Goal: Task Accomplishment & Management: Complete application form

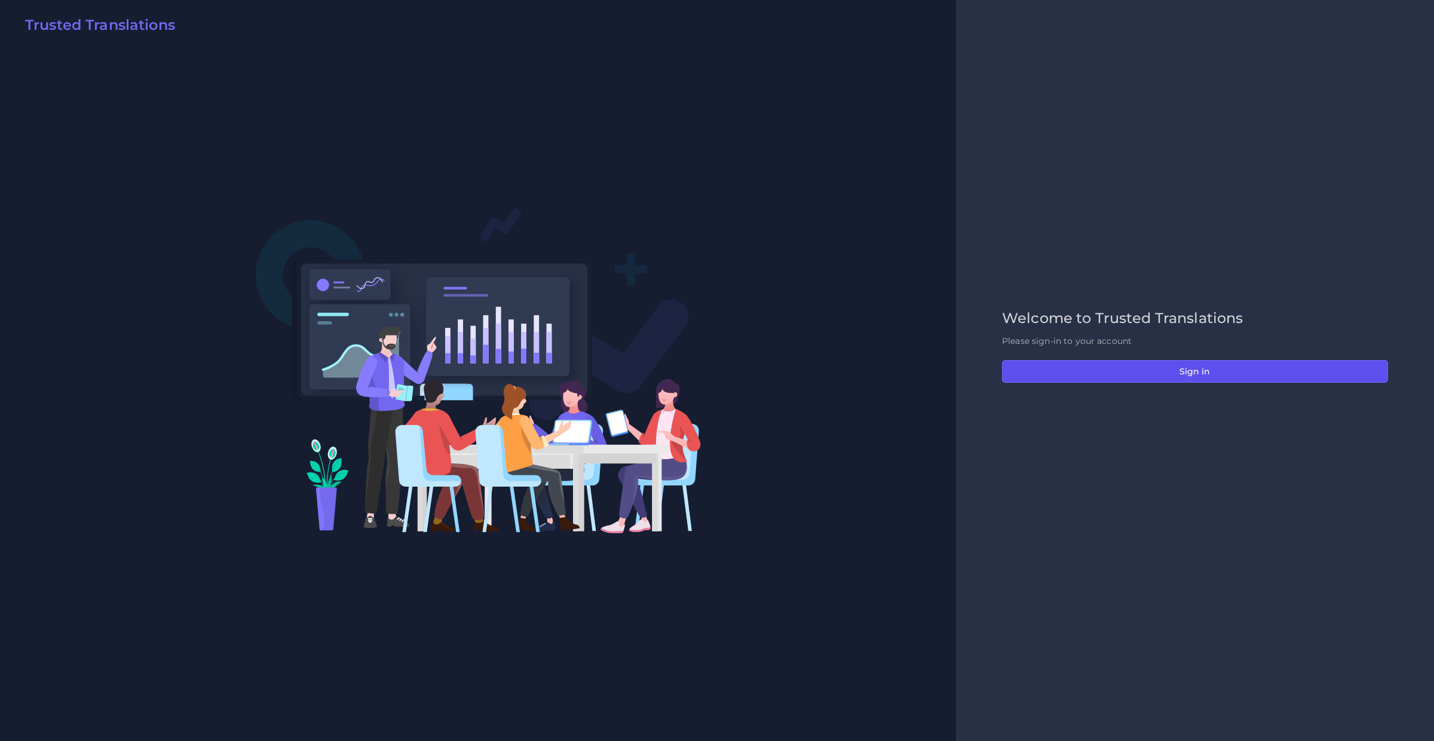
drag, startPoint x: 1054, startPoint y: 365, endPoint x: 174, endPoint y: 369, distance: 880.0
click at [1054, 367] on button "Sign in" at bounding box center [1195, 371] width 386 height 23
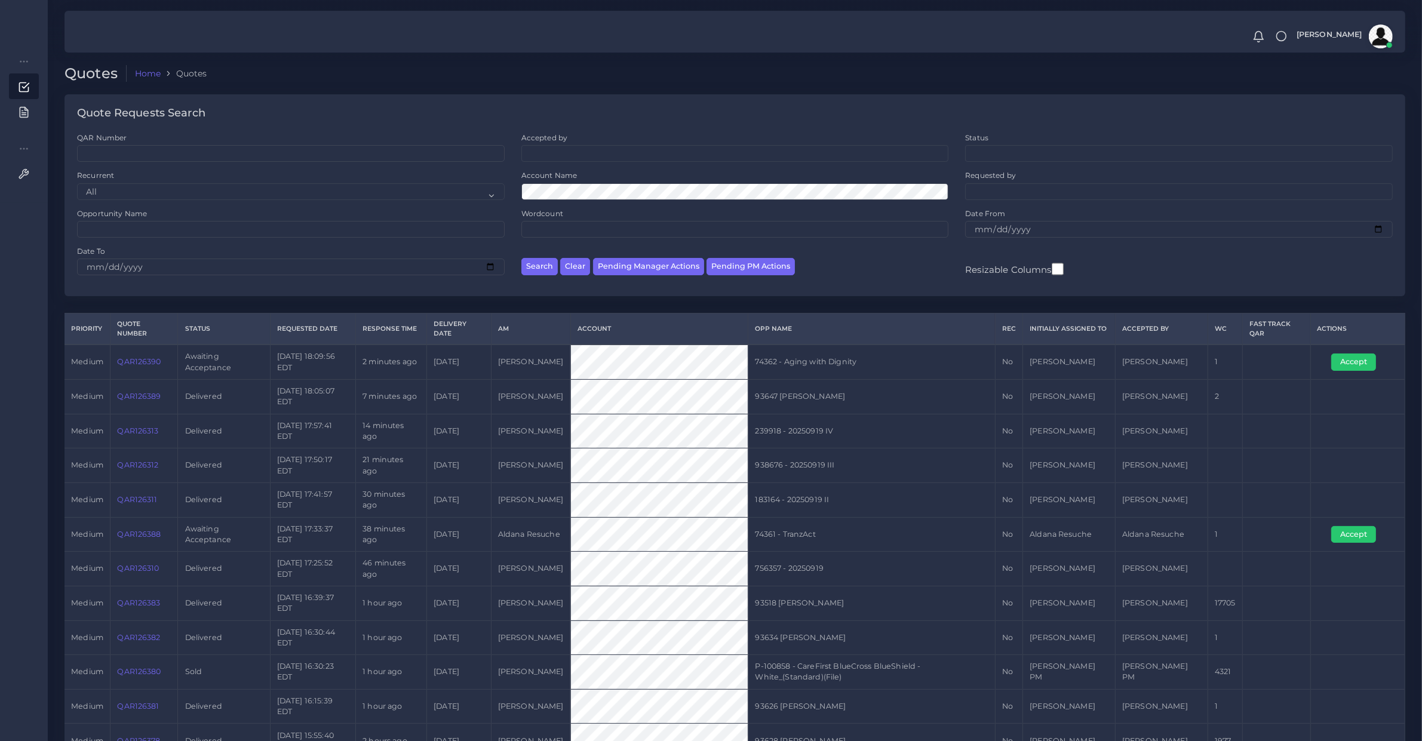
click at [139, 372] on td "QAR126390" at bounding box center [145, 362] width 68 height 35
copy link "QAR126390"
click at [766, 270] on button "Pending PM Actions" at bounding box center [751, 266] width 88 height 17
select select "awaiting_acceptance"
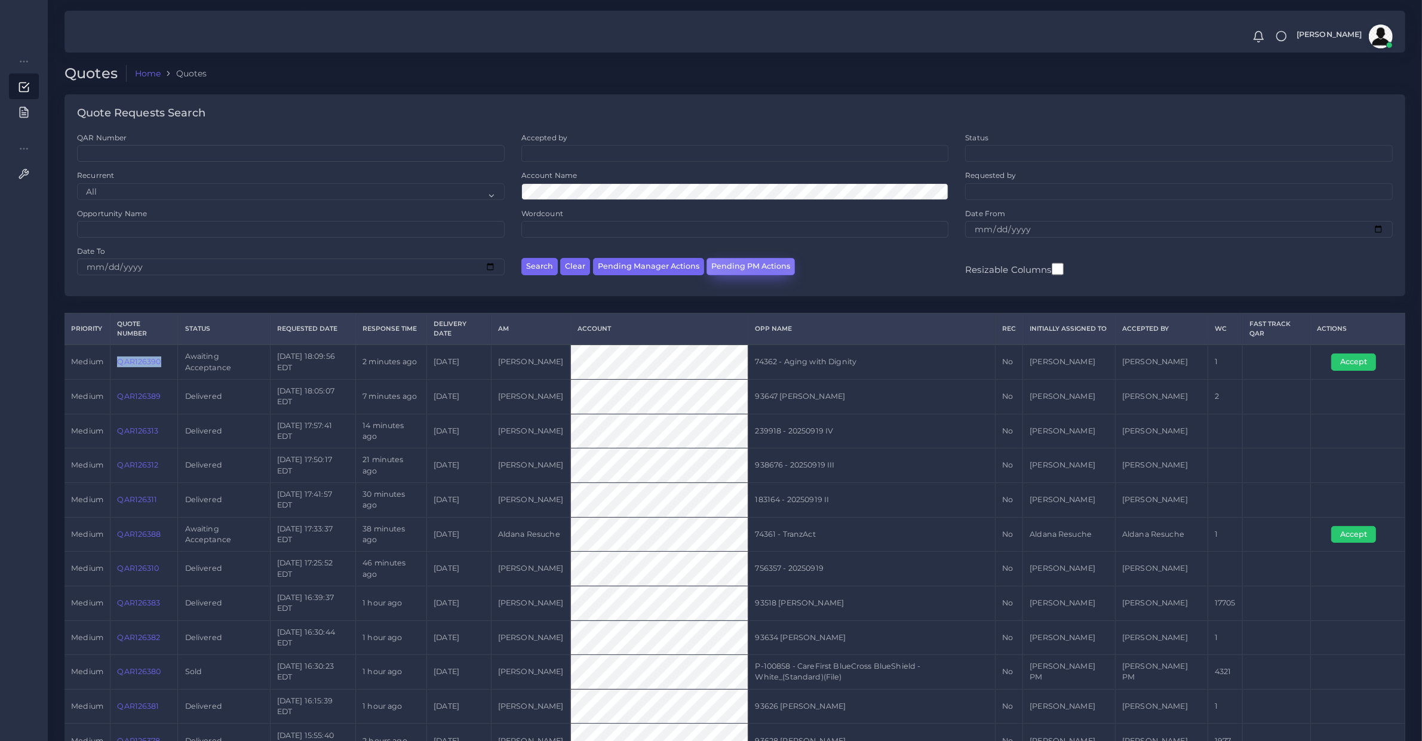
scroll to position [16, 0]
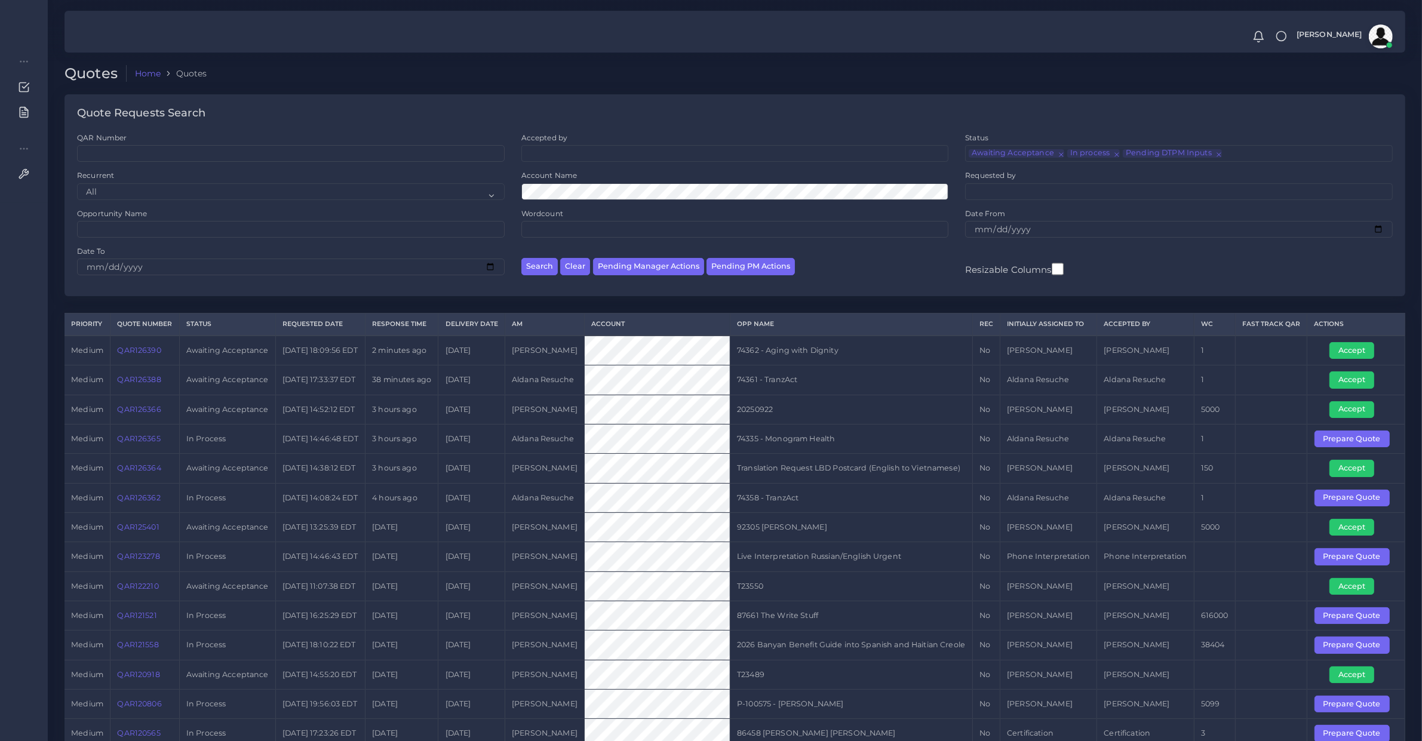
click at [132, 424] on td "QAR126366" at bounding box center [145, 409] width 69 height 29
click at [133, 424] on td "QAR126366" at bounding box center [145, 409] width 69 height 29
copy link "QAR126366"
click at [145, 414] on link "QAR126366" at bounding box center [139, 409] width 44 height 9
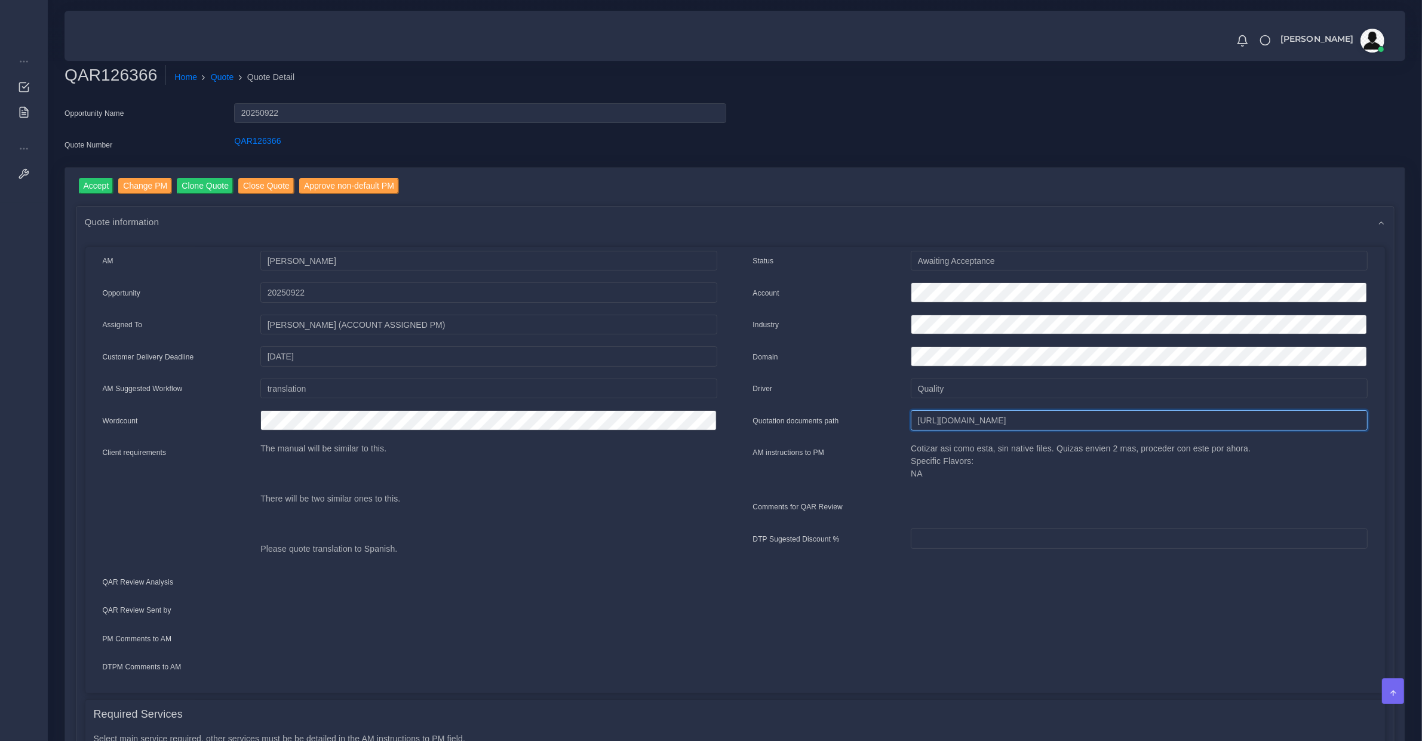
click at [950, 422] on input "https://workdrive.zoho.com/fgoh3e43b1a1fe2124b65bedd7c3c51a0e040/teams/fgoh3e43…" at bounding box center [1139, 420] width 456 height 20
click at [801, 163] on div "Opportunity Name 20250922 Quote Number QAR126366" at bounding box center [735, 135] width 1359 height 64
click at [106, 185] on input "Accept" at bounding box center [96, 186] width 35 height 16
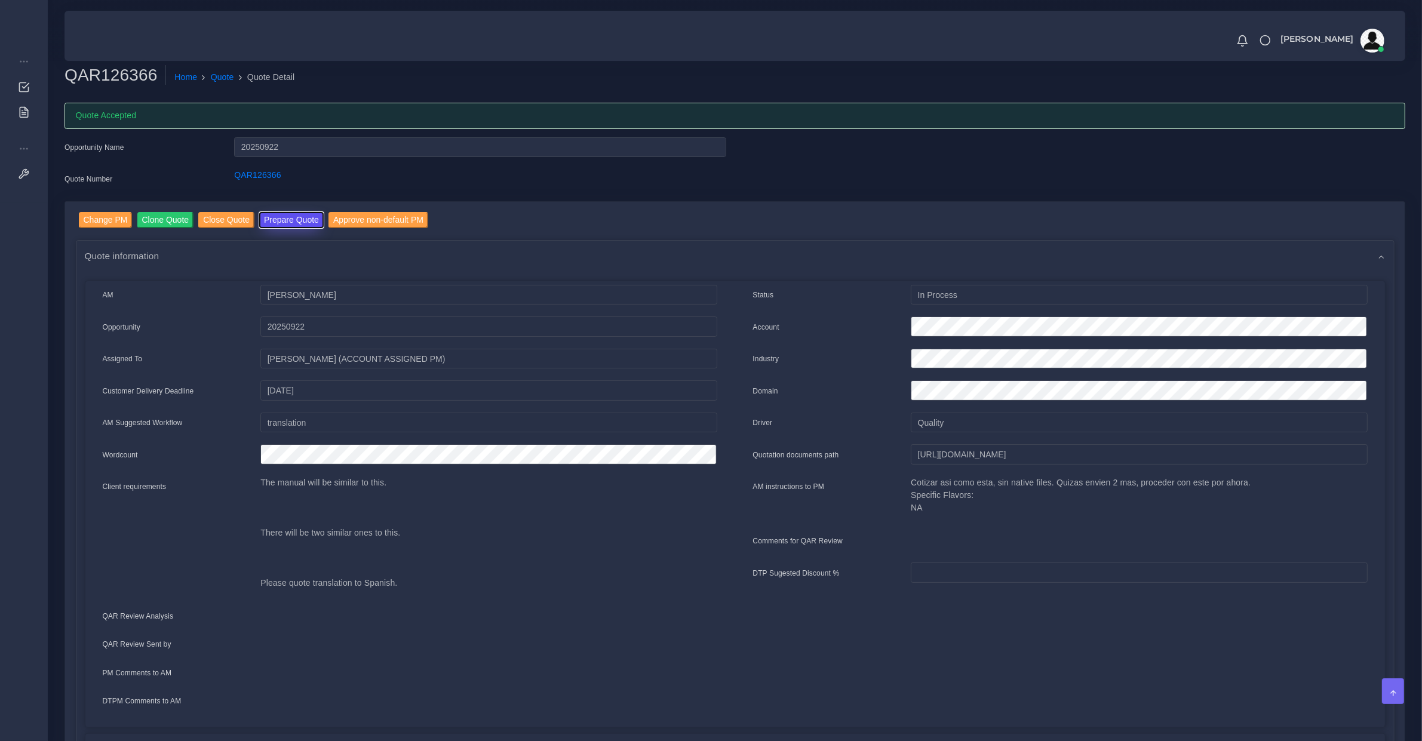
click at [282, 221] on button "Prepare Quote" at bounding box center [291, 220] width 65 height 16
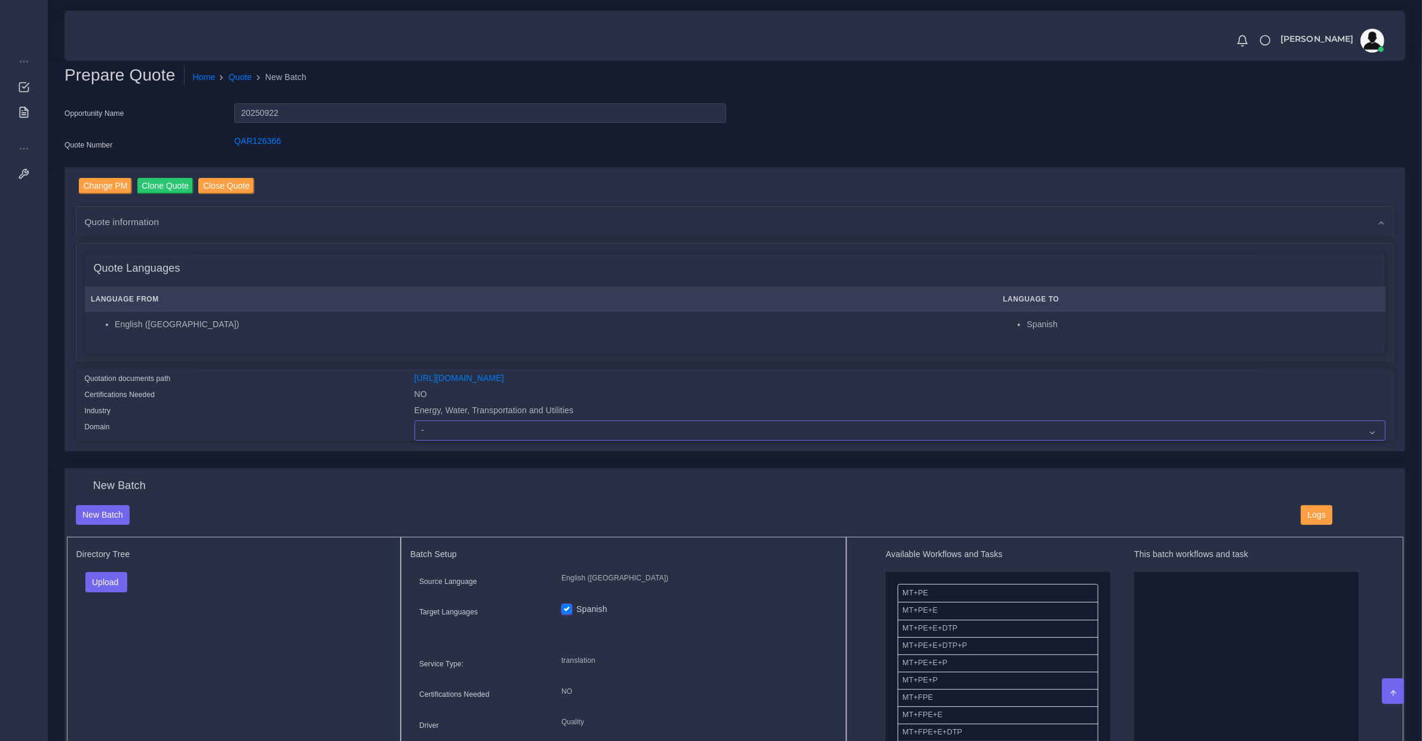
click at [434, 422] on select "- Advertising and Media Agriculture, Forestry and Fishing Architecture, Buildin…" at bounding box center [900, 431] width 971 height 20
click at [415, 421] on select "- Advertising and Media Agriculture, Forestry and Fishing Architecture, Buildin…" at bounding box center [900, 431] width 971 height 20
select select "Energy, Water, Transportation and Utilities"
click at [743, 448] on div "Change PM Clone Quote Close Quote Quote information AM Damian Coliqueo Opportun…" at bounding box center [735, 310] width 1340 height 284
click at [1027, 321] on li "Spanish" at bounding box center [1203, 324] width 352 height 13
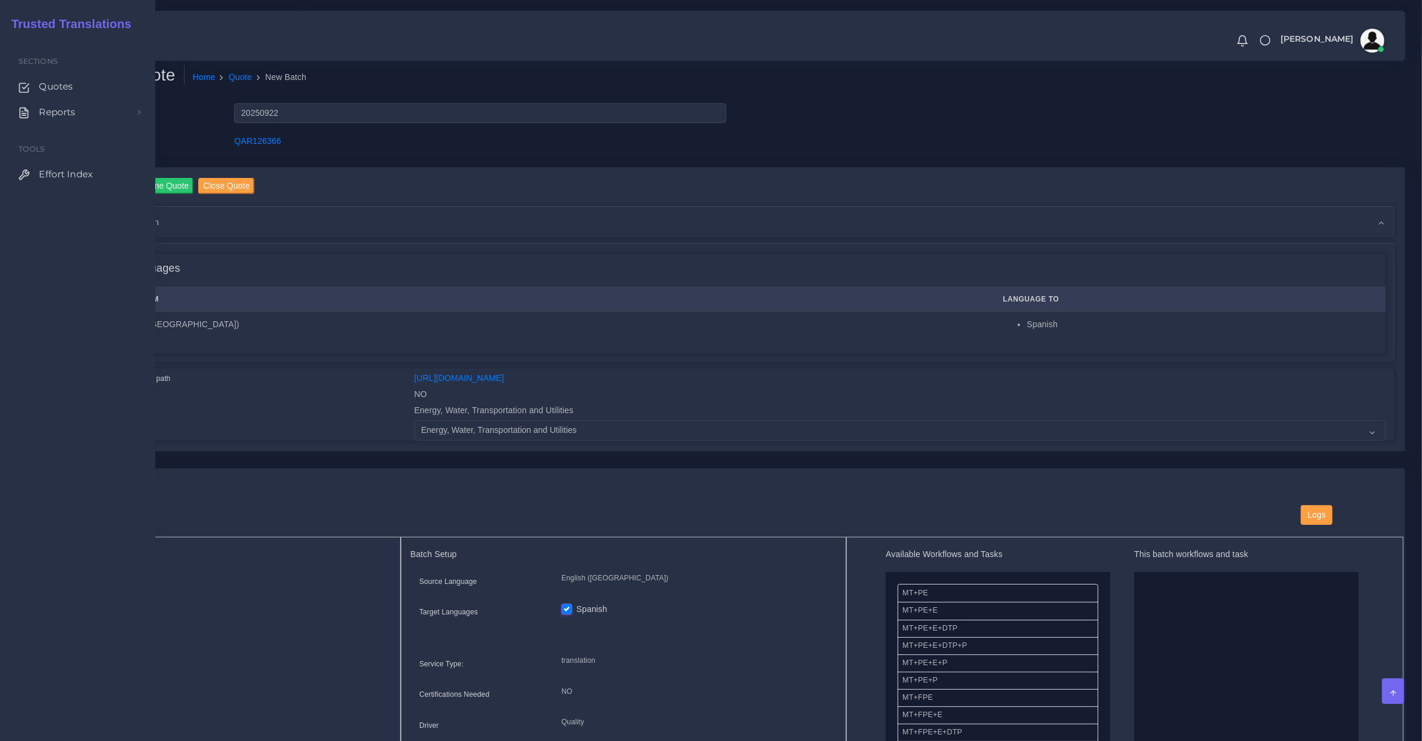
drag, startPoint x: 31, startPoint y: 90, endPoint x: 61, endPoint y: 135, distance: 53.9
click at [28, 90] on icon at bounding box center [23, 87] width 9 height 9
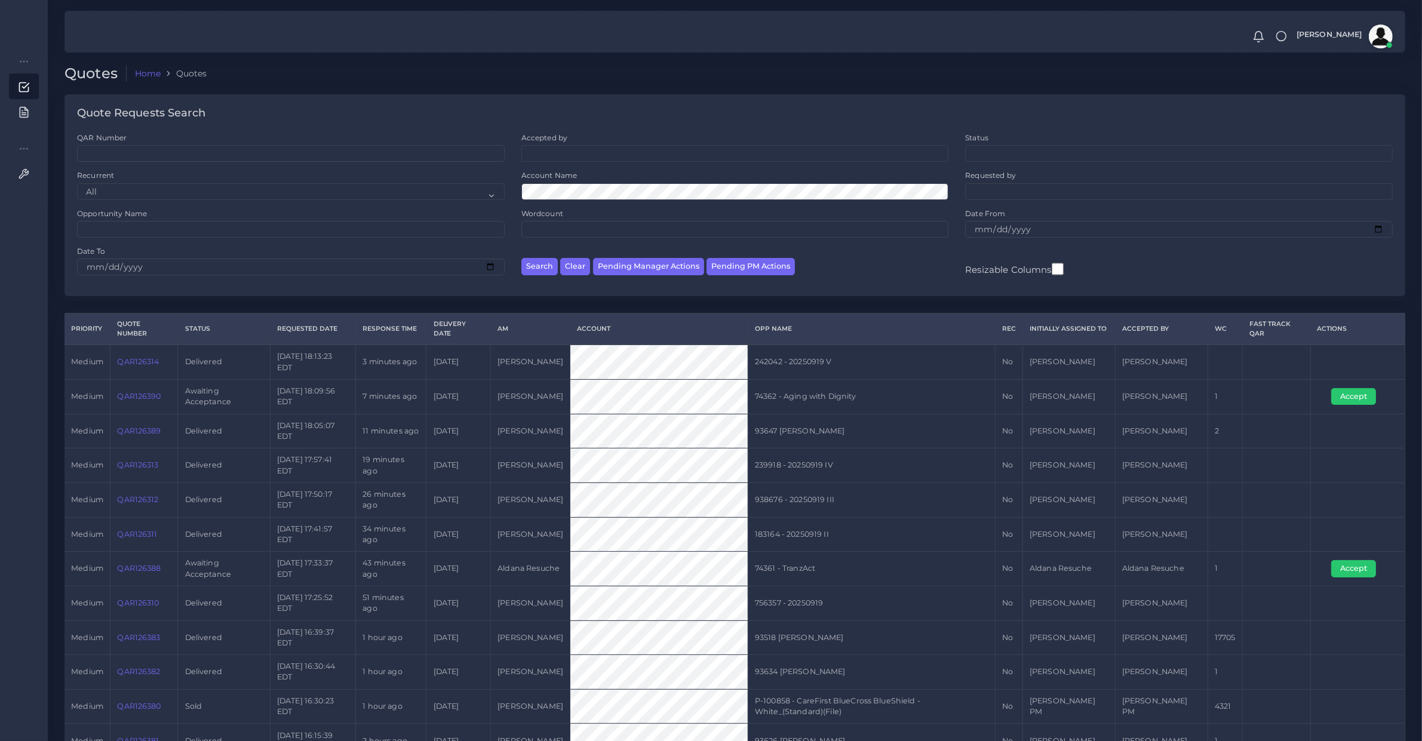
scroll to position [685, 0]
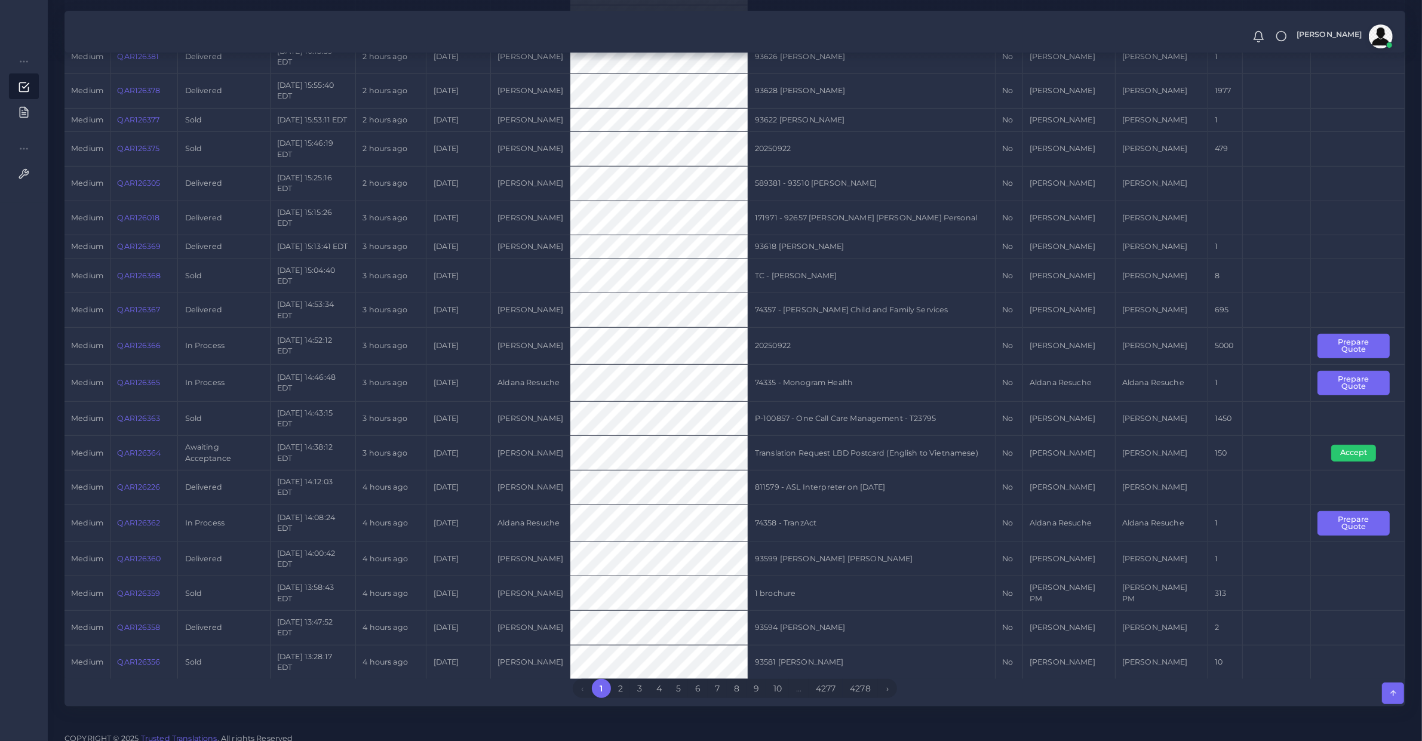
click at [133, 364] on td "QAR126366" at bounding box center [145, 345] width 68 height 37
click at [136, 350] on link "QAR126366" at bounding box center [139, 345] width 44 height 9
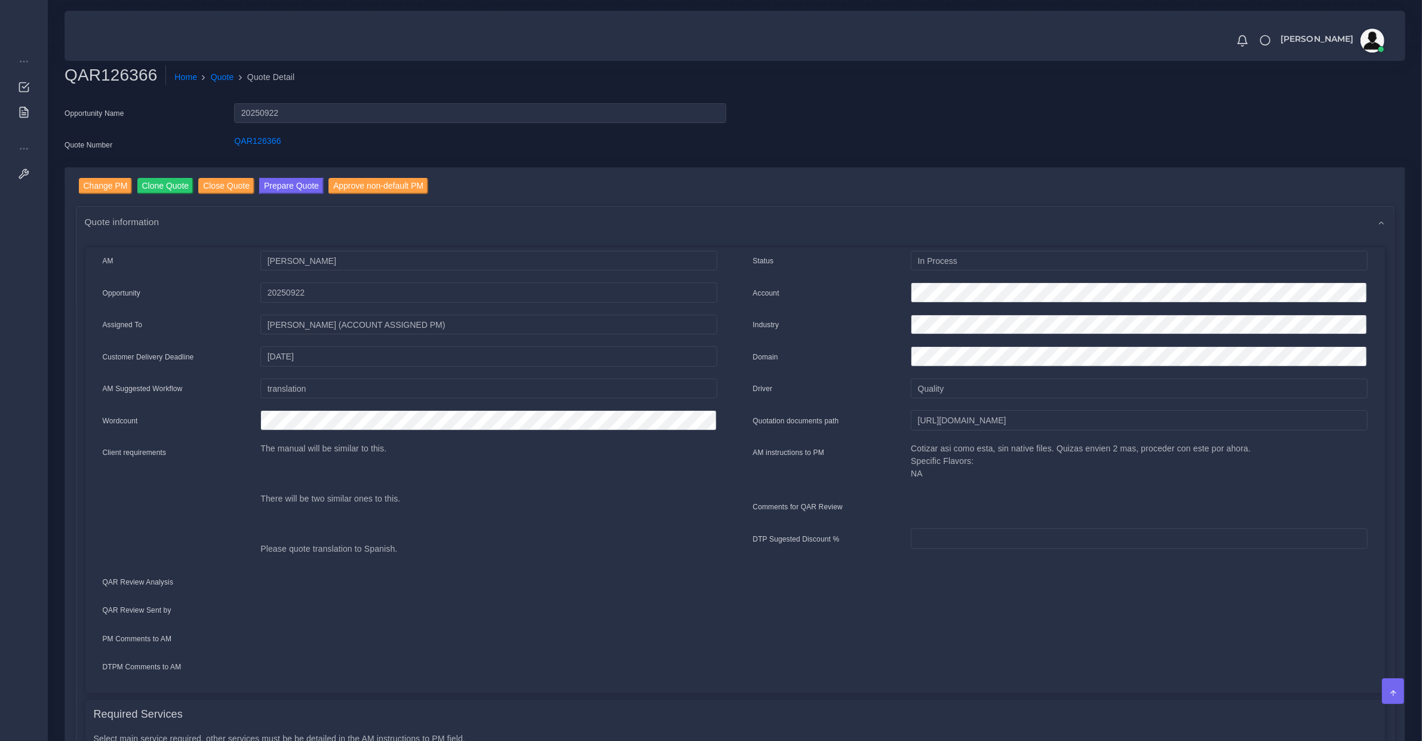
scroll to position [511, 0]
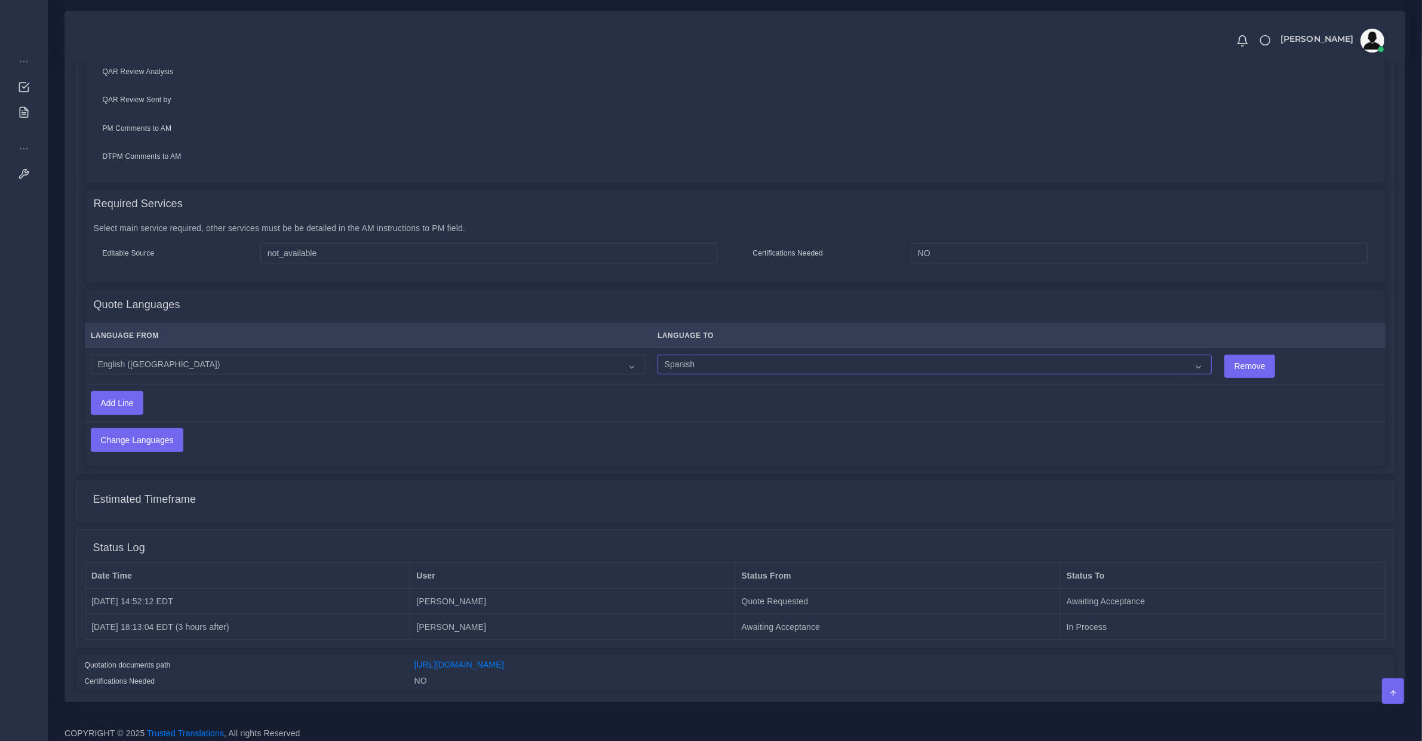
click at [658, 357] on select "Acoli Afar Afrikaans Akan Akateko [DEMOGRAPHIC_DATA] American Sign Language (AS…" at bounding box center [935, 365] width 554 height 20
select select "15011"
click at [658, 355] on select "Acoli Afar Afrikaans Akan Akateko [DEMOGRAPHIC_DATA] American Sign Language (AS…" at bounding box center [935, 365] width 554 height 20
click at [142, 435] on input "Change Languages" at bounding box center [136, 440] width 91 height 23
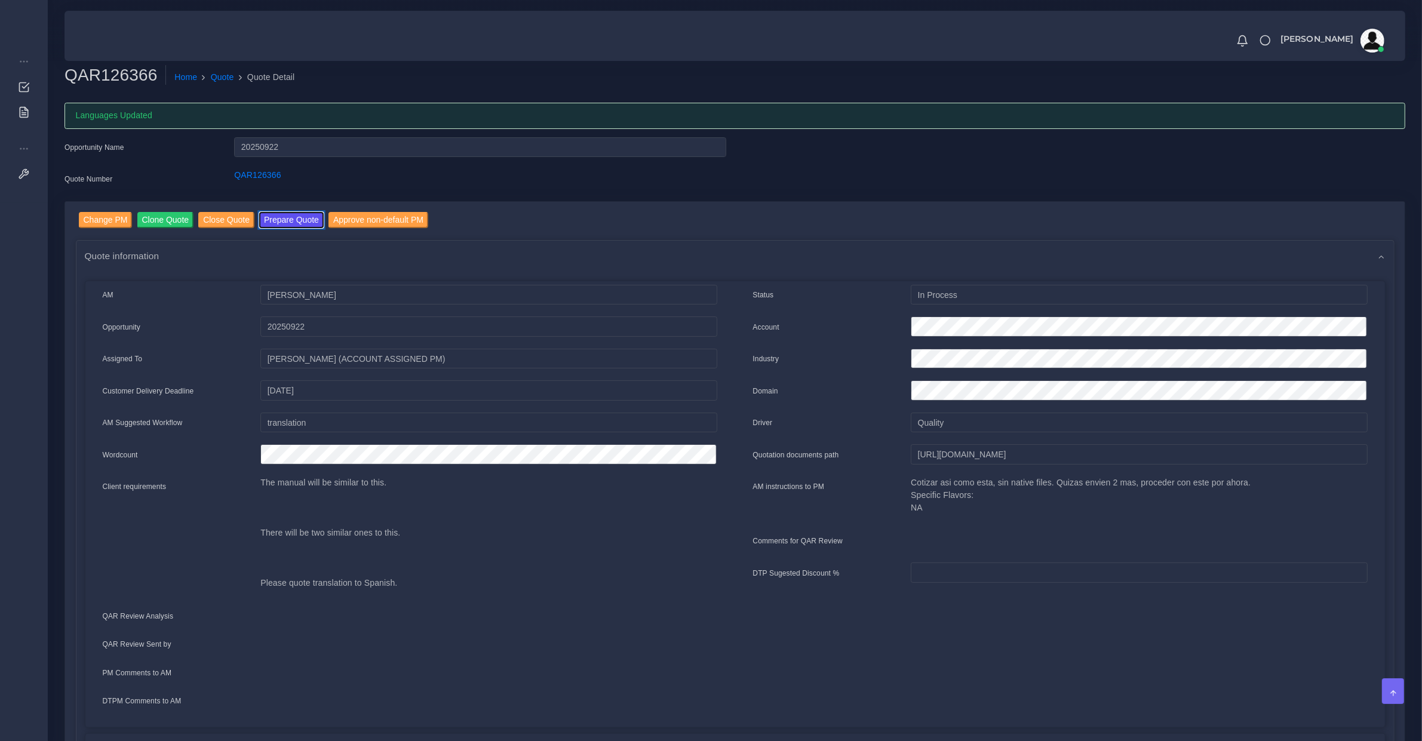
drag, startPoint x: 299, startPoint y: 214, endPoint x: 314, endPoint y: 90, distance: 125.1
click at [299, 214] on button "Prepare Quote" at bounding box center [291, 220] width 65 height 16
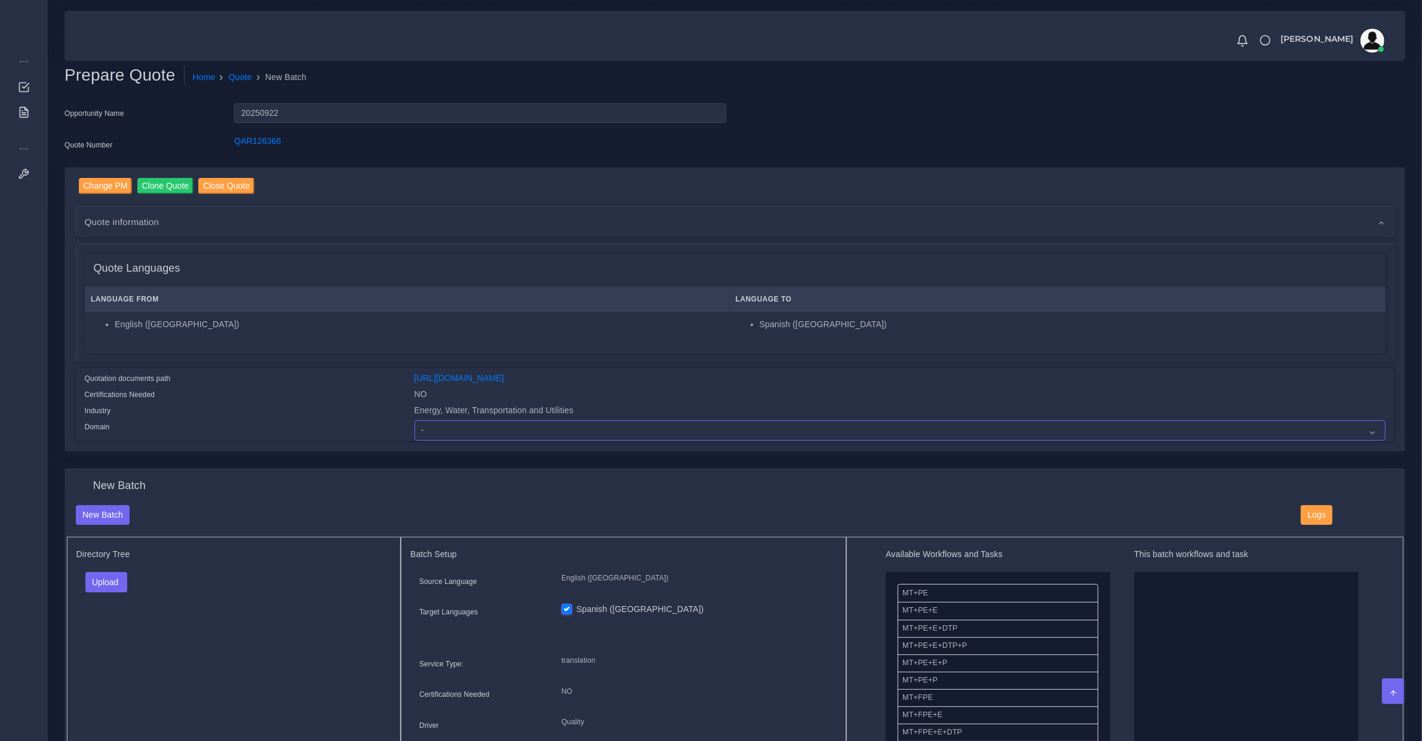
click at [439, 430] on select "- Advertising and Media Agriculture, Forestry and Fishing Architecture, Buildin…" at bounding box center [900, 431] width 971 height 20
select select "Energy, Water, Transportation and Utilities"
click at [106, 586] on button "Upload" at bounding box center [106, 582] width 42 height 20
click at [119, 623] on label "Files" at bounding box center [127, 627] width 82 height 15
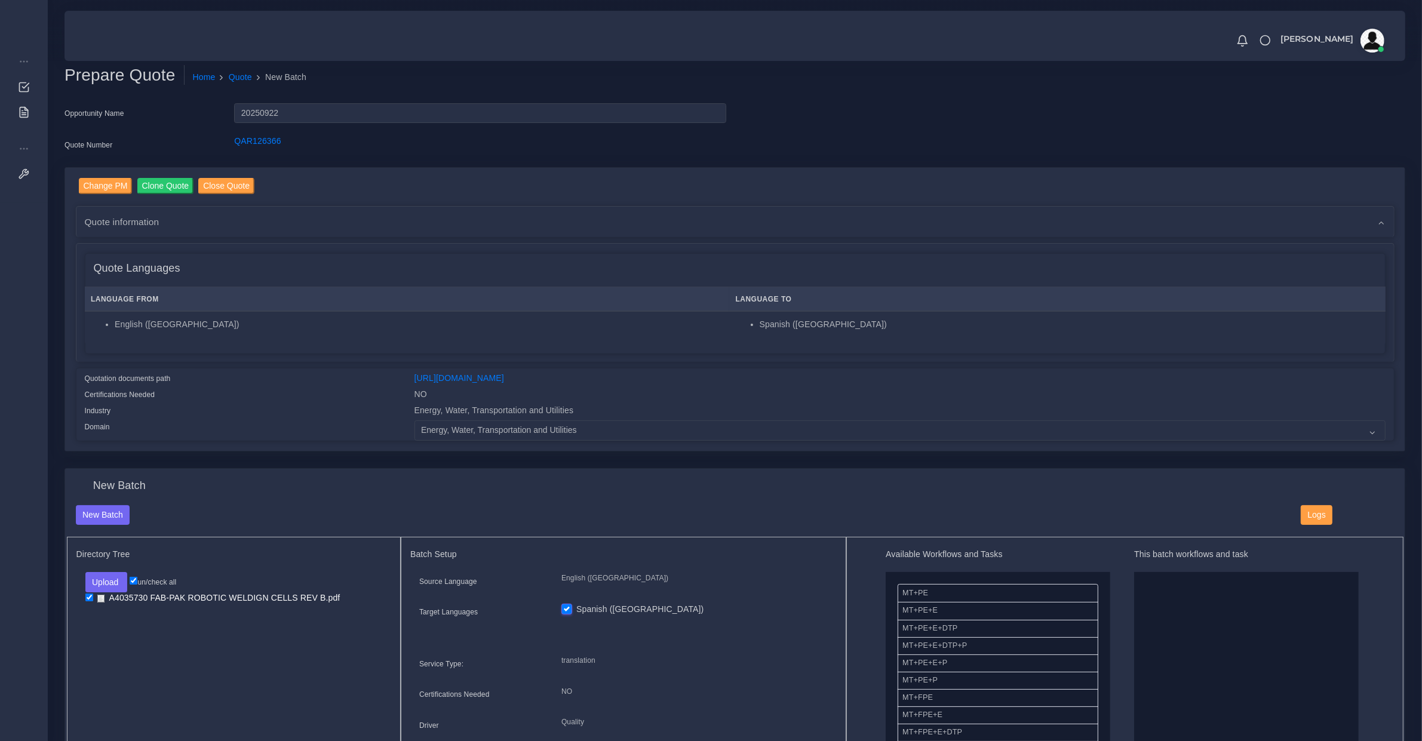
scroll to position [249, 0]
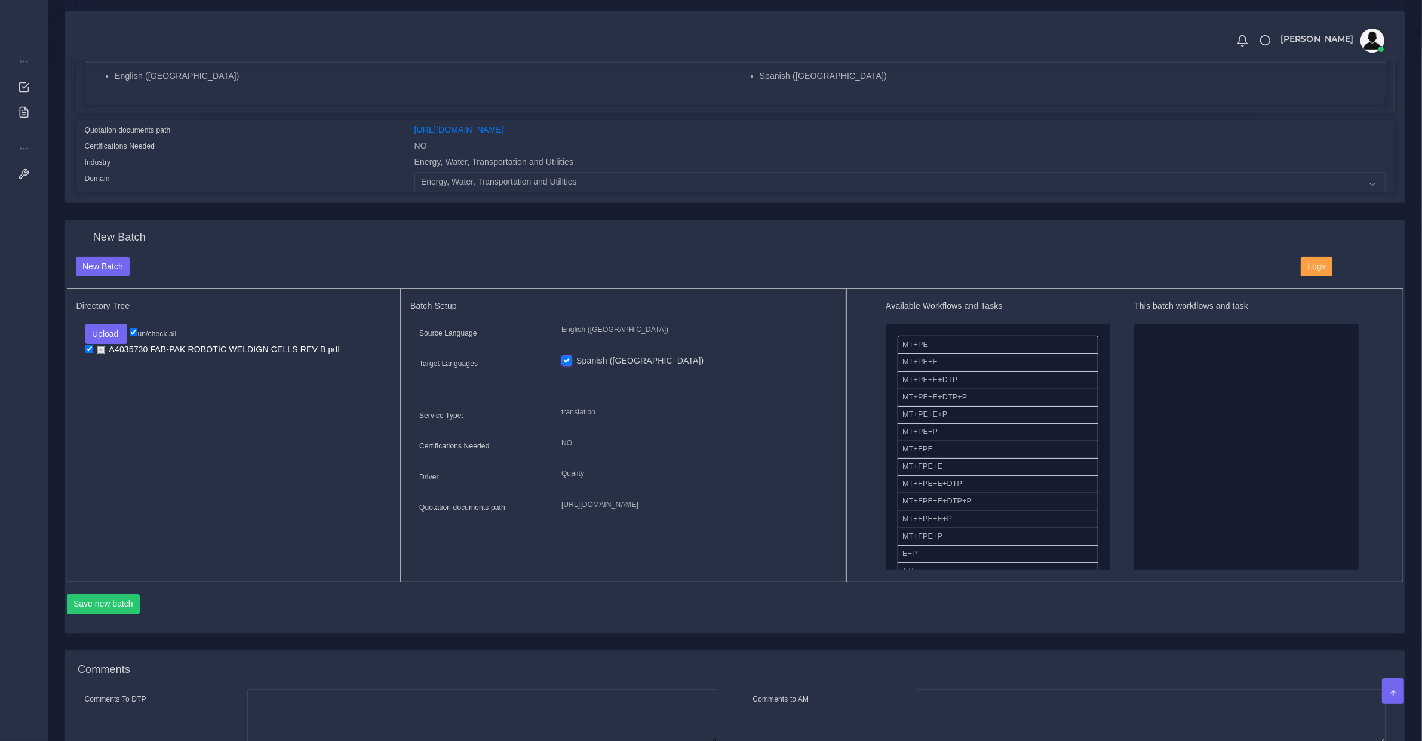
drag, startPoint x: 947, startPoint y: 465, endPoint x: 1291, endPoint y: 460, distance: 344.2
drag, startPoint x: 939, startPoint y: 499, endPoint x: 1171, endPoint y: 465, distance: 234.9
drag, startPoint x: 934, startPoint y: 462, endPoint x: 997, endPoint y: 401, distance: 87.5
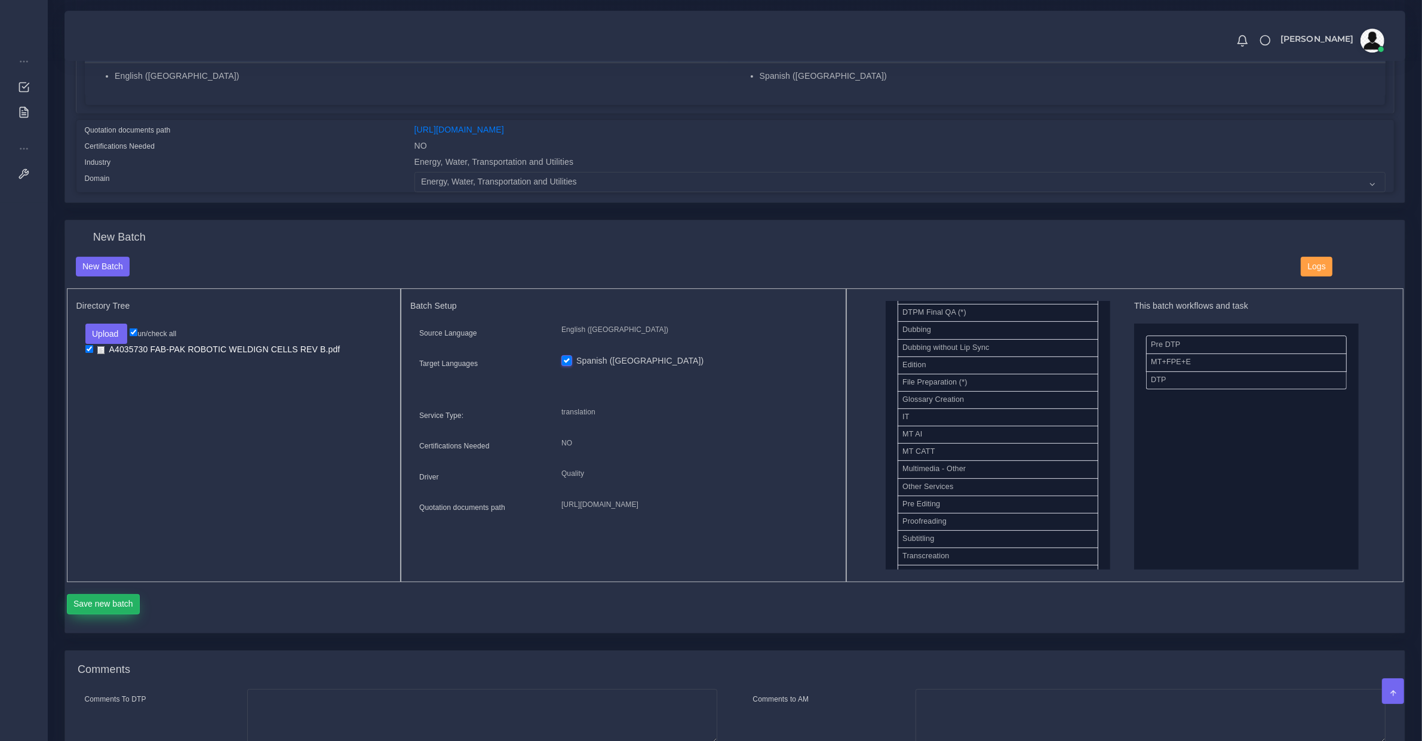
click at [126, 600] on button "Save new batch" at bounding box center [103, 604] width 73 height 20
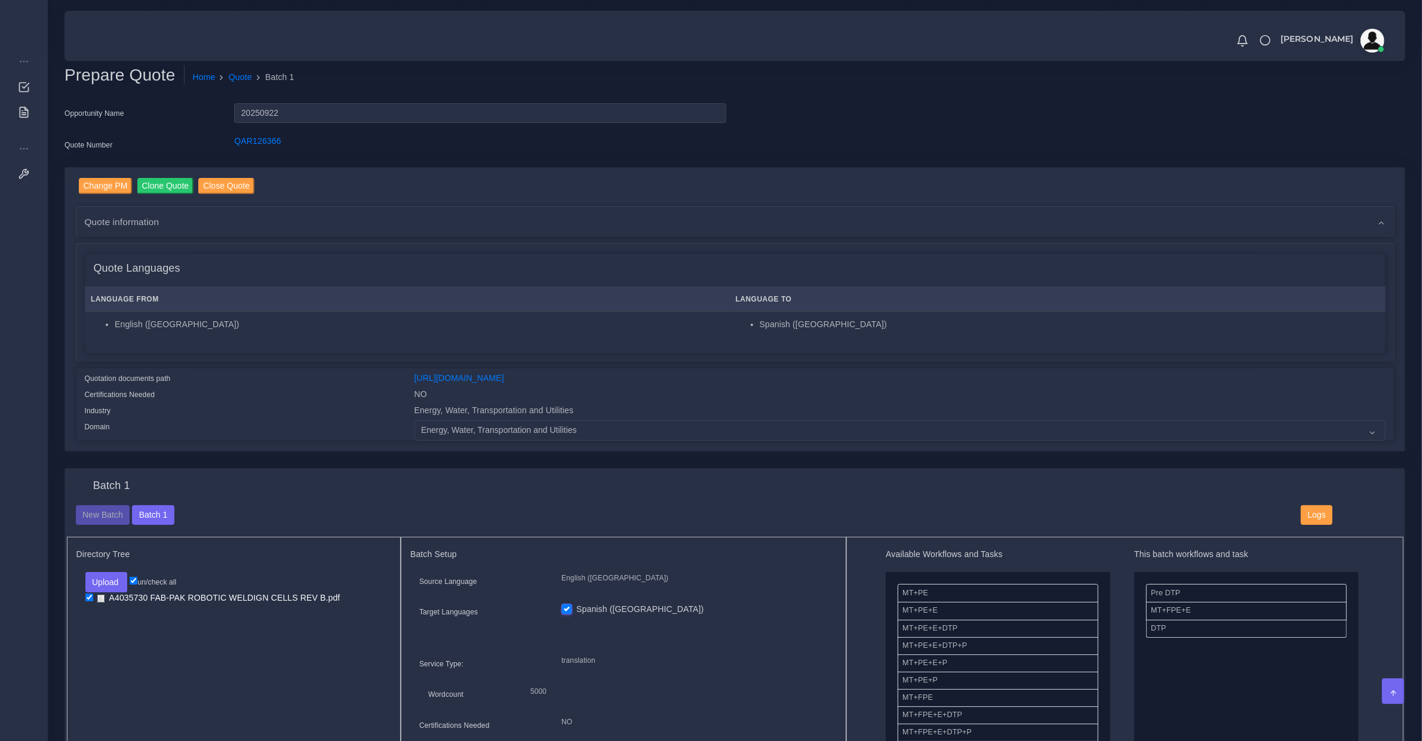
click at [780, 218] on div "Quote information" at bounding box center [735, 222] width 1318 height 30
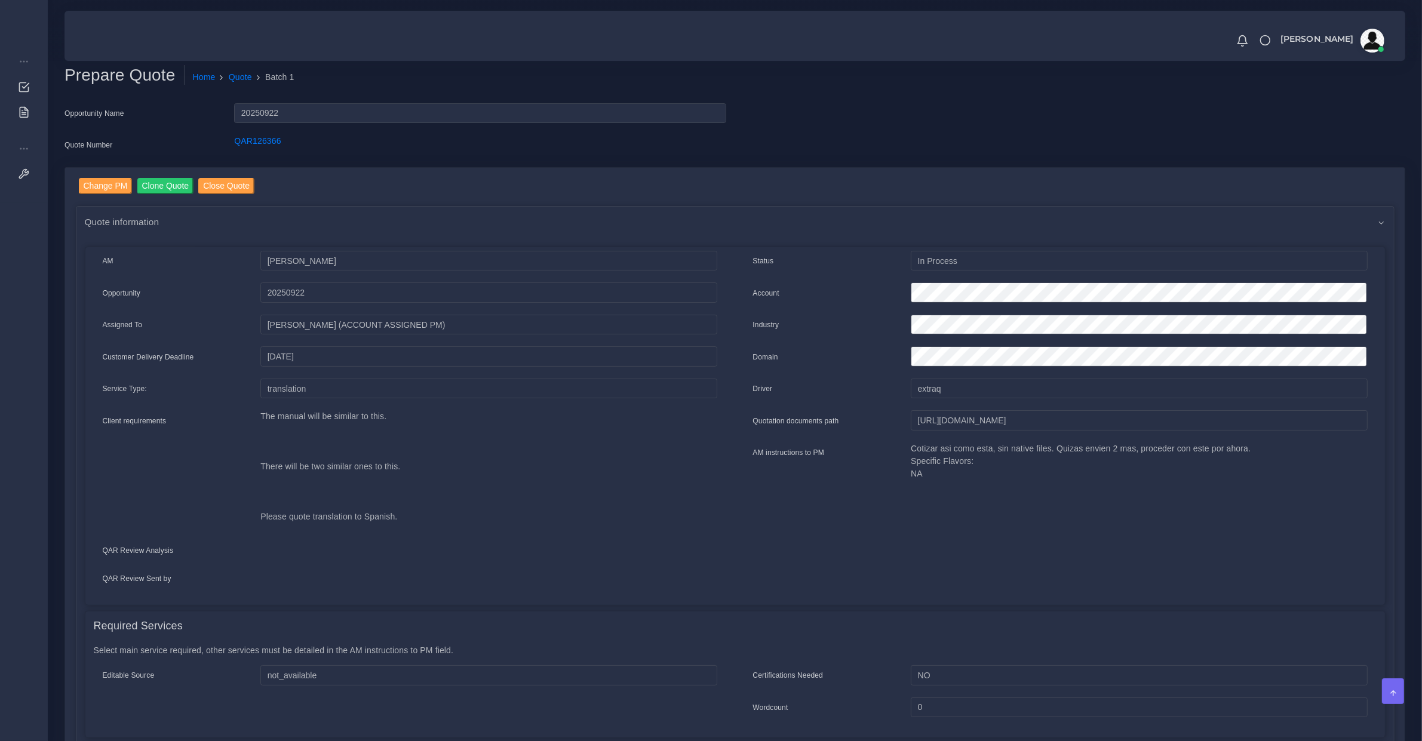
click at [762, 228] on div "Quote information" at bounding box center [735, 222] width 1318 height 30
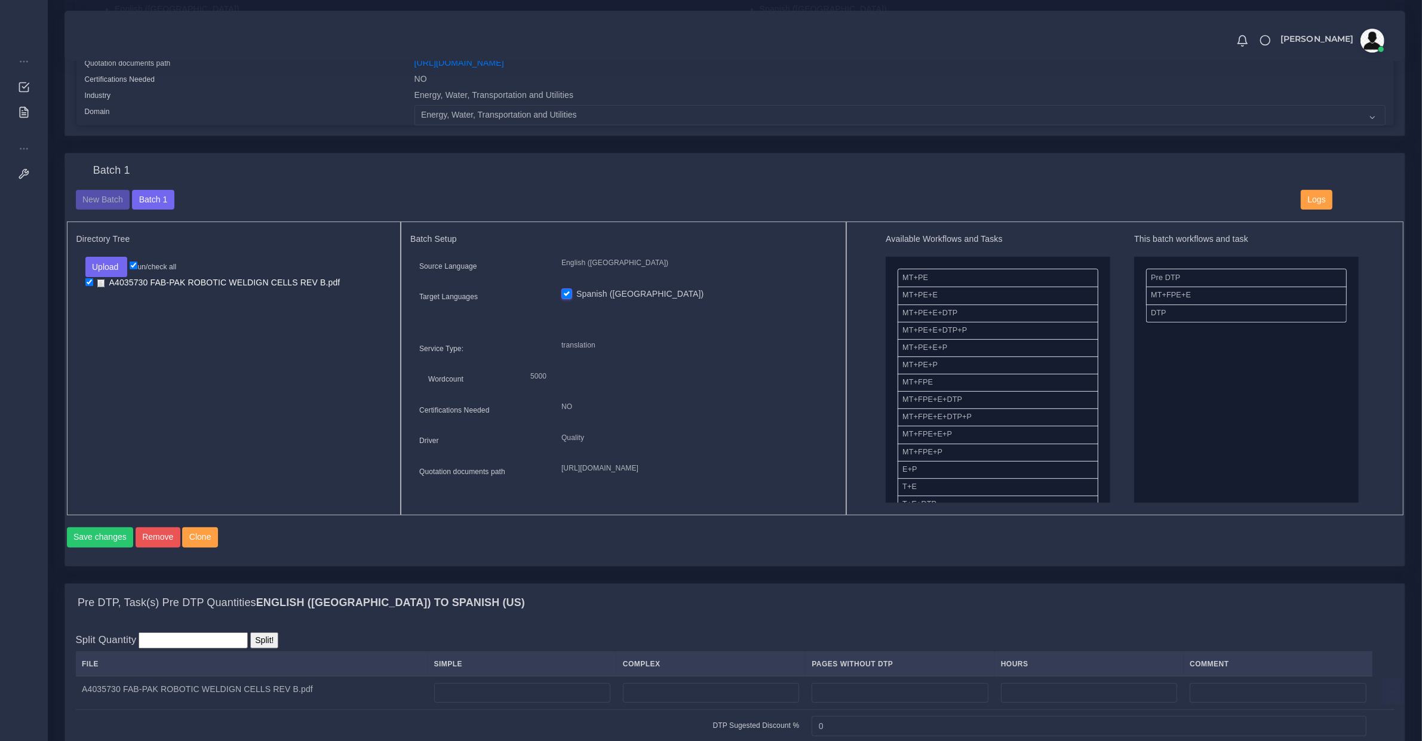
scroll to position [689, 0]
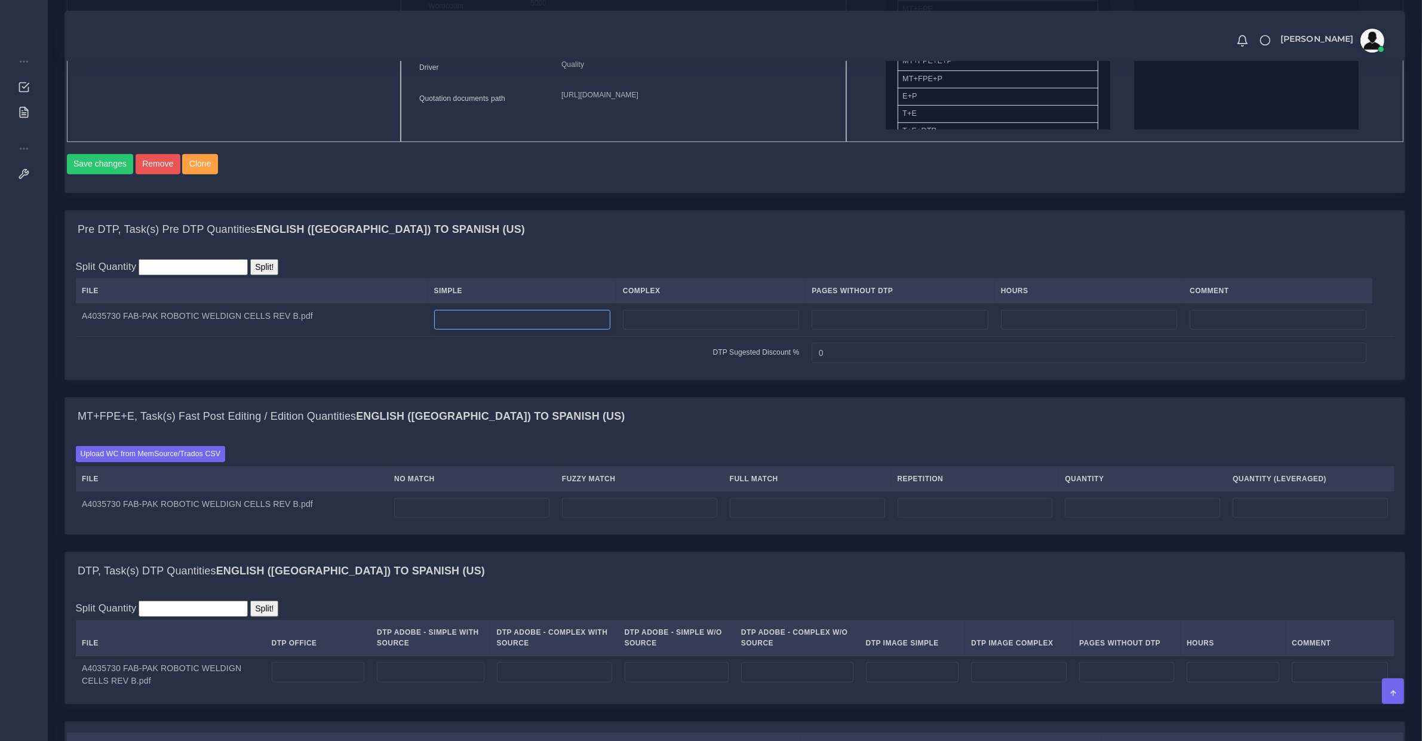
click at [496, 330] on input "number" at bounding box center [522, 320] width 176 height 20
type input "34"
type input "35"
click at [432, 513] on input "number" at bounding box center [471, 508] width 155 height 20
drag, startPoint x: 434, startPoint y: 523, endPoint x: 305, endPoint y: 530, distance: 129.2
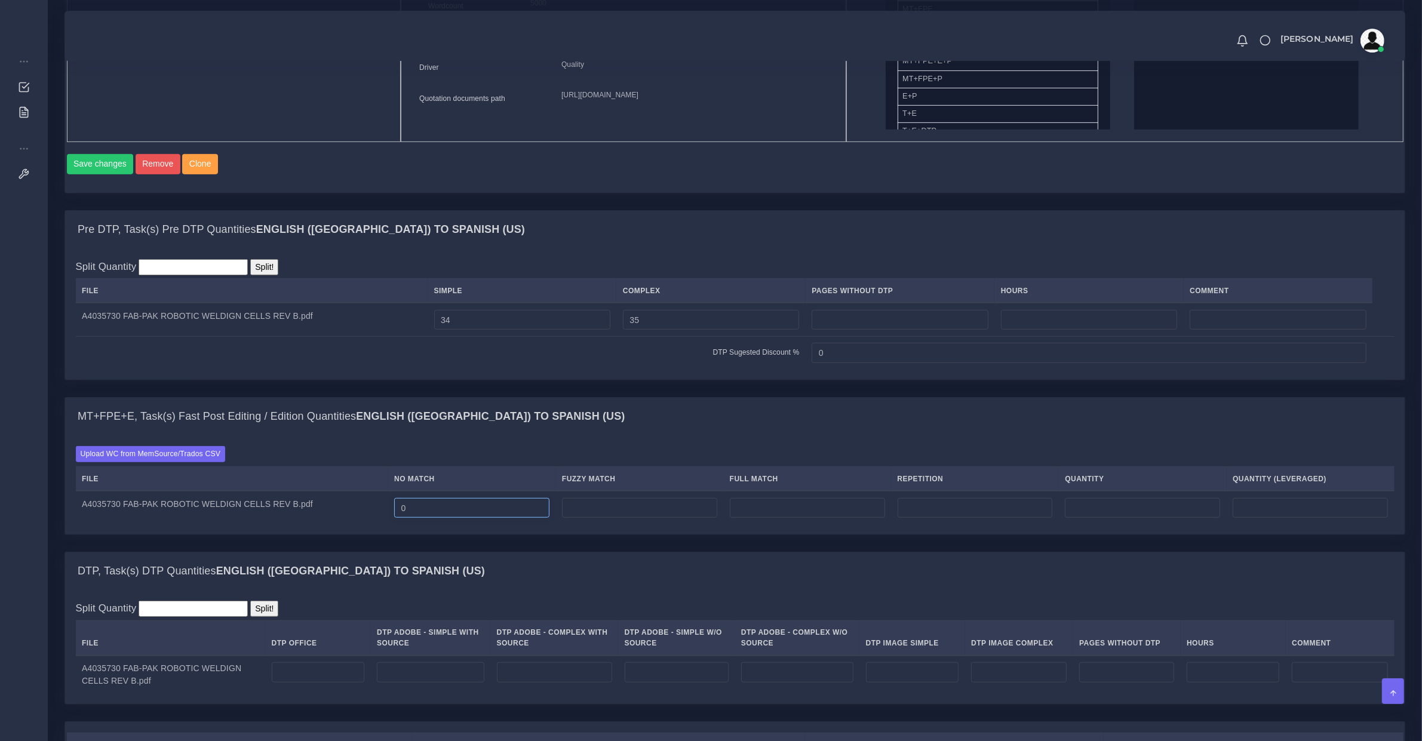
click at [323, 525] on tr "A4035730 FAB-PAK ROBOTIC WELDIGN CELLS REV B.pdf 0" at bounding box center [735, 507] width 1319 height 33
type input "5826"
type input "1423"
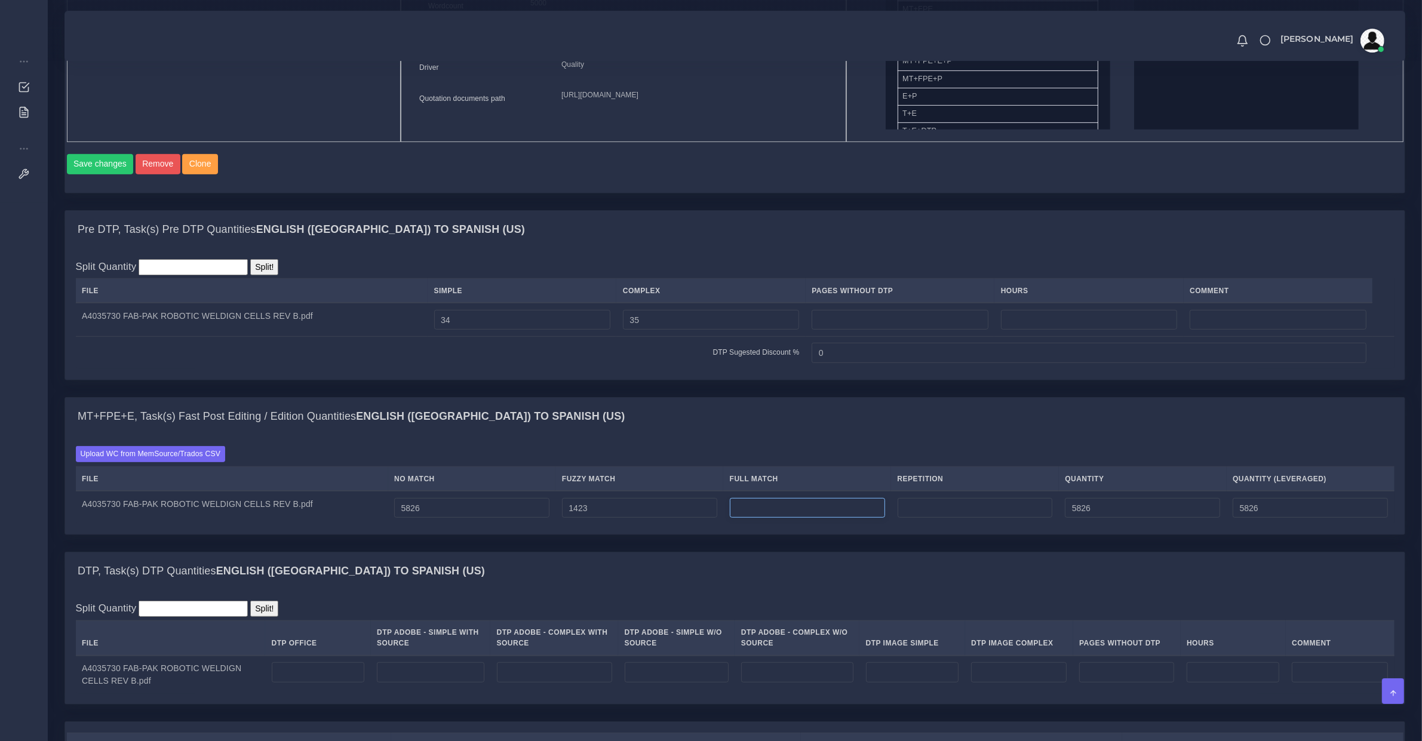
type input "7249"
type input "6537"
type input "1602"
type input "8851"
type input "6938"
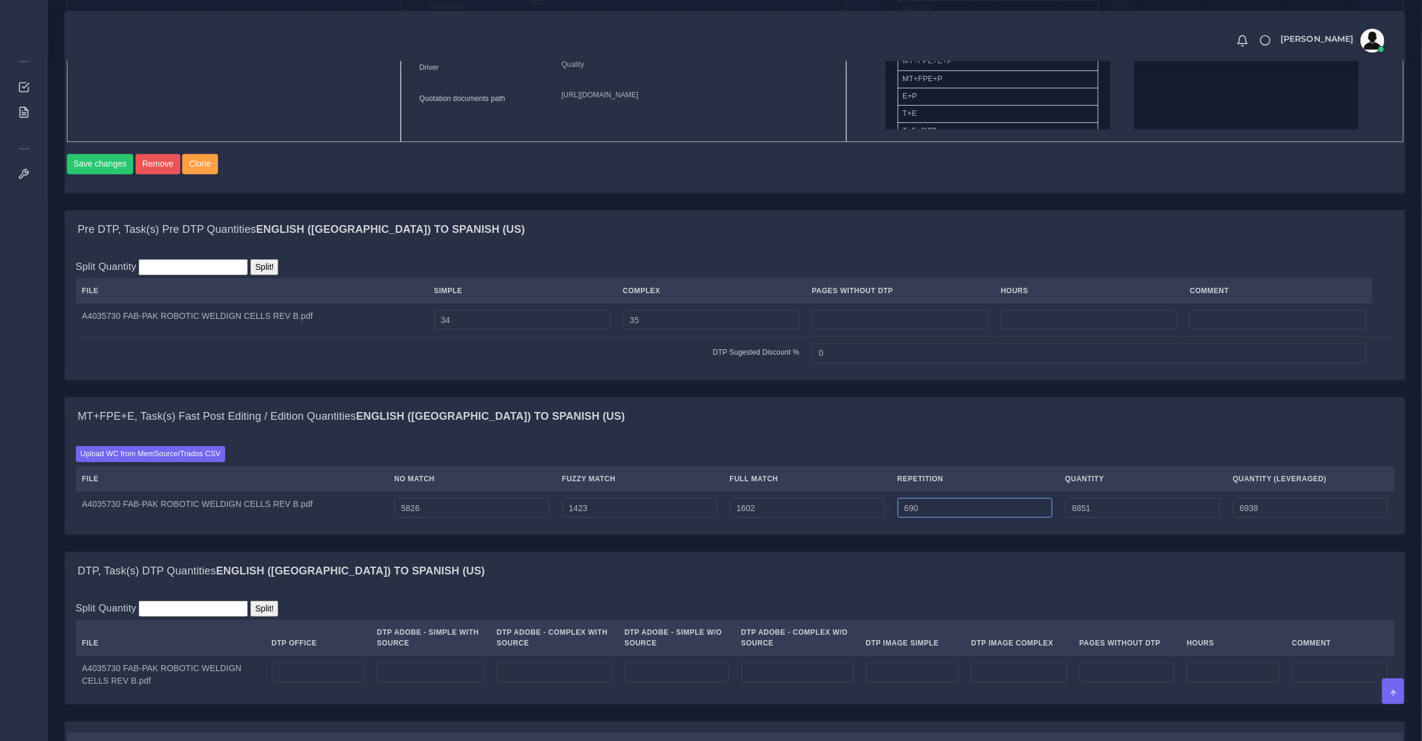
type input "690"
type input "9541"
type input "7110"
type input "5926"
type input "9641"
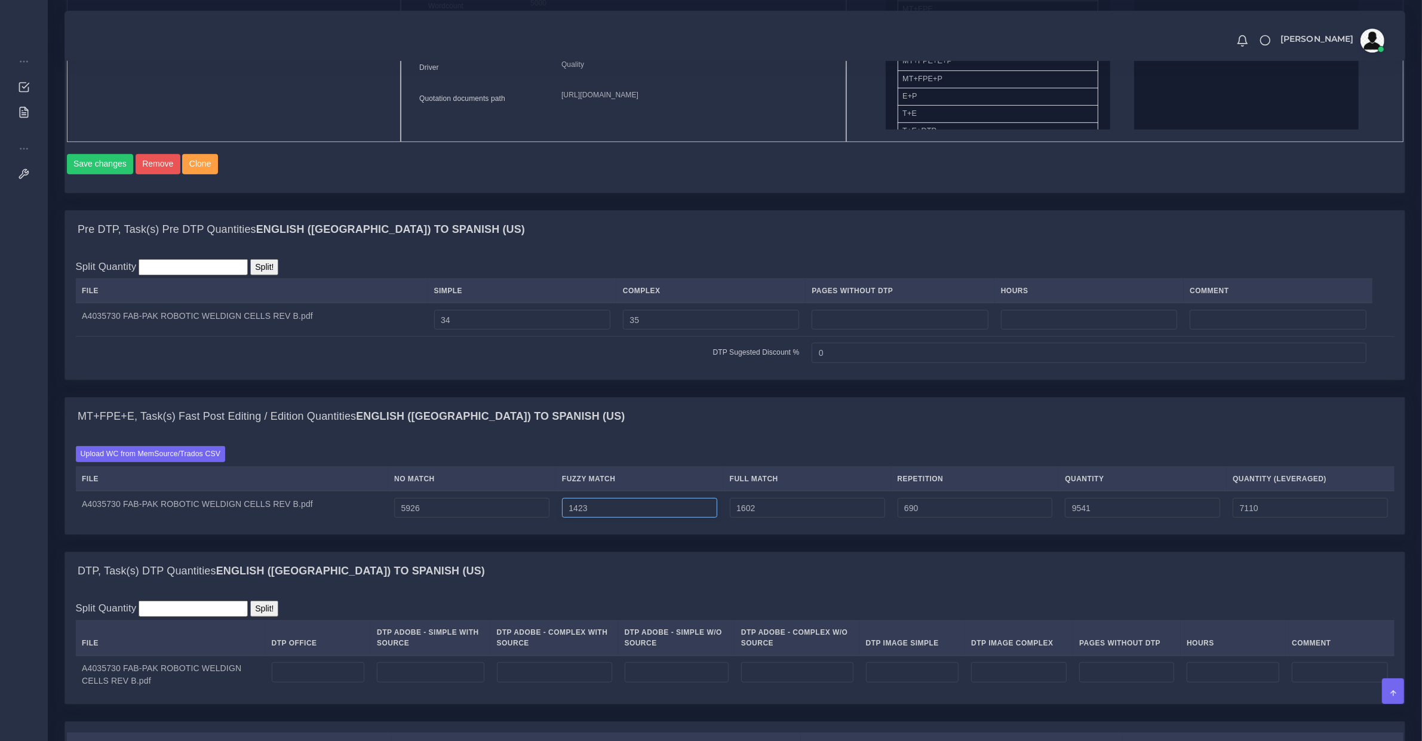
type input "7210"
type input "1523"
type input "9741"
type input "7260"
type input "1702"
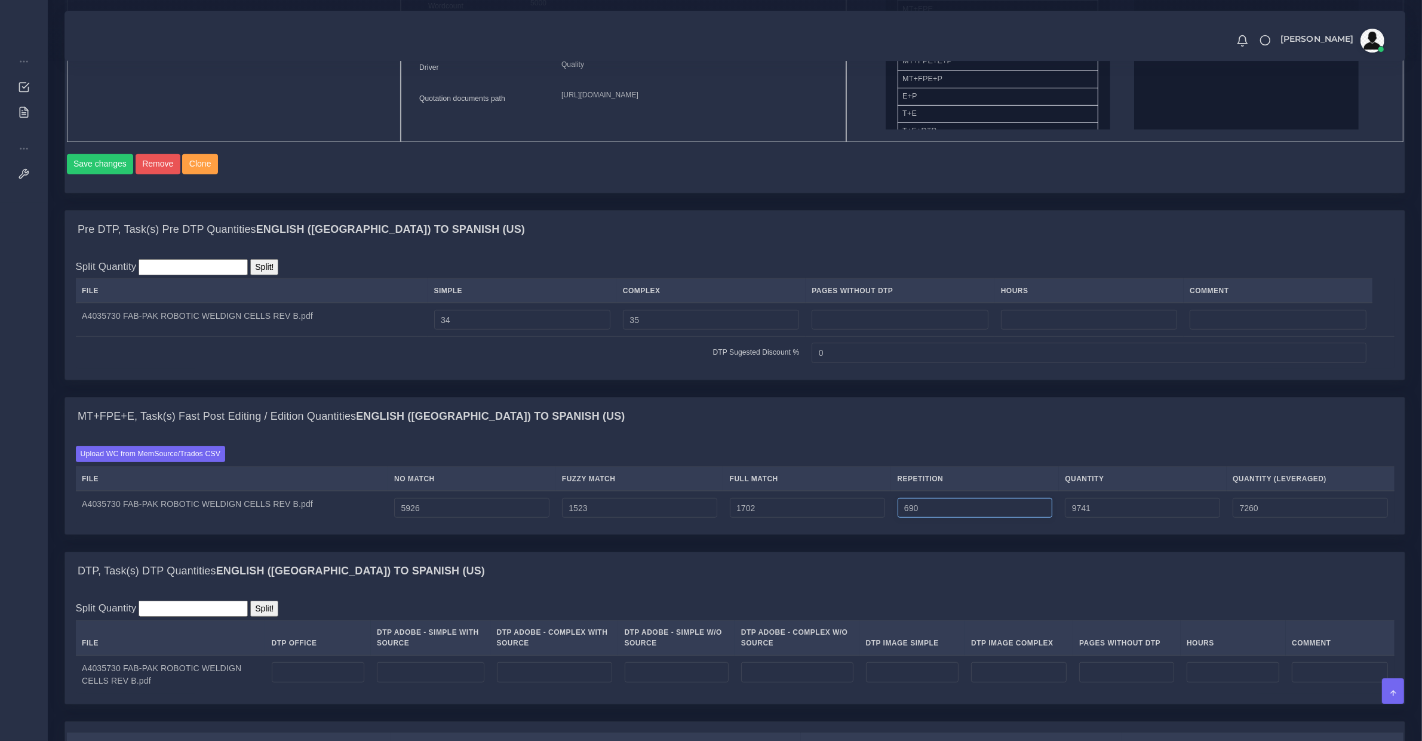
type input "9841"
type input "7285"
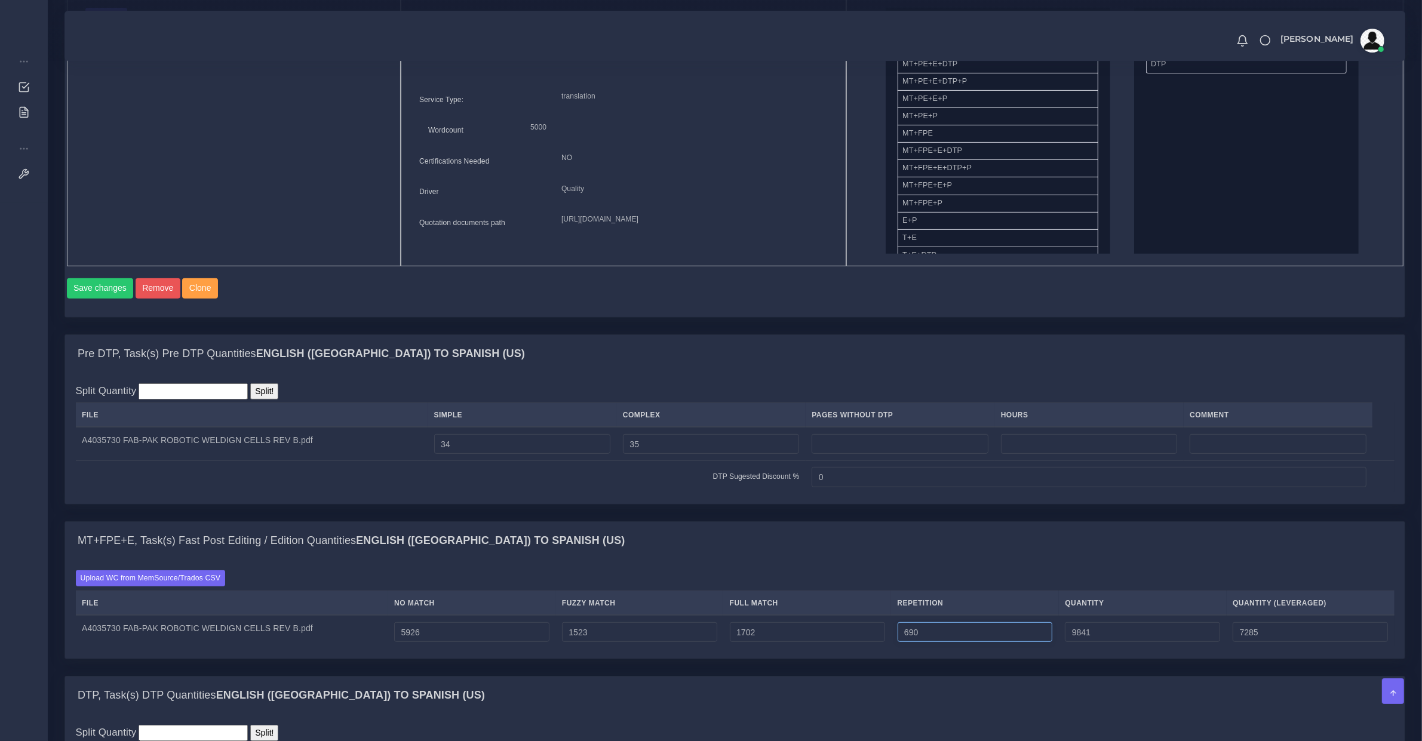
scroll to position [814, 0]
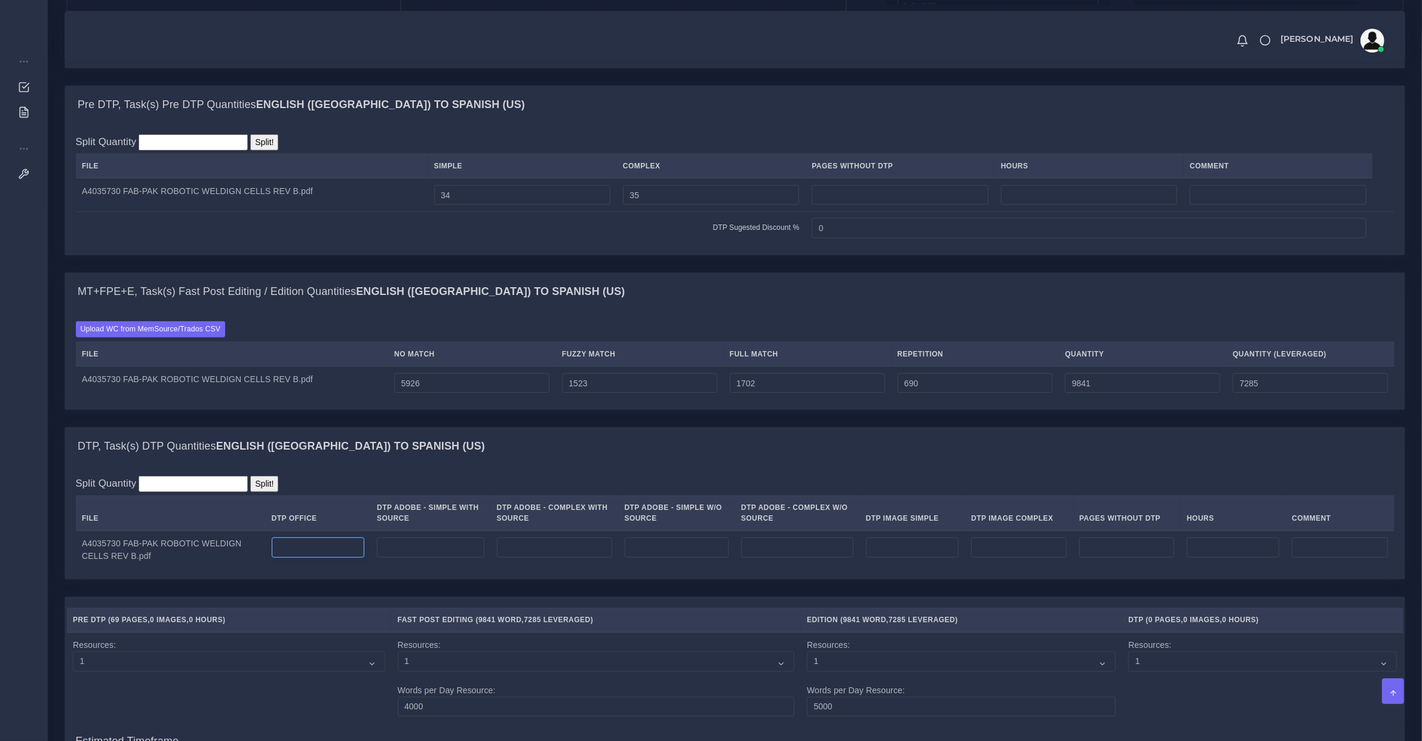
click at [286, 558] on input "number" at bounding box center [318, 548] width 93 height 20
type input "69"
click at [1212, 558] on input "number" at bounding box center [1233, 548] width 93 height 20
type input "0"
type input "0.5"
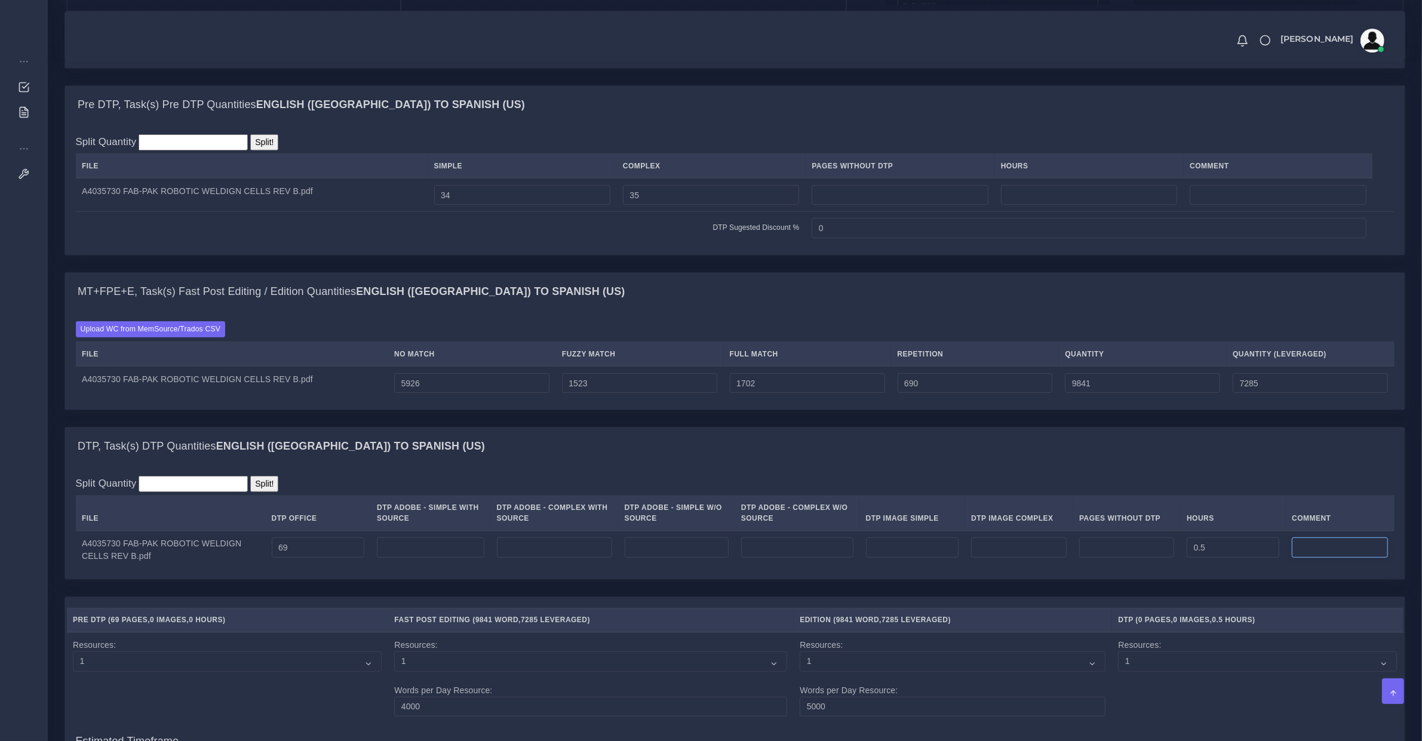
scroll to position [1187, 0]
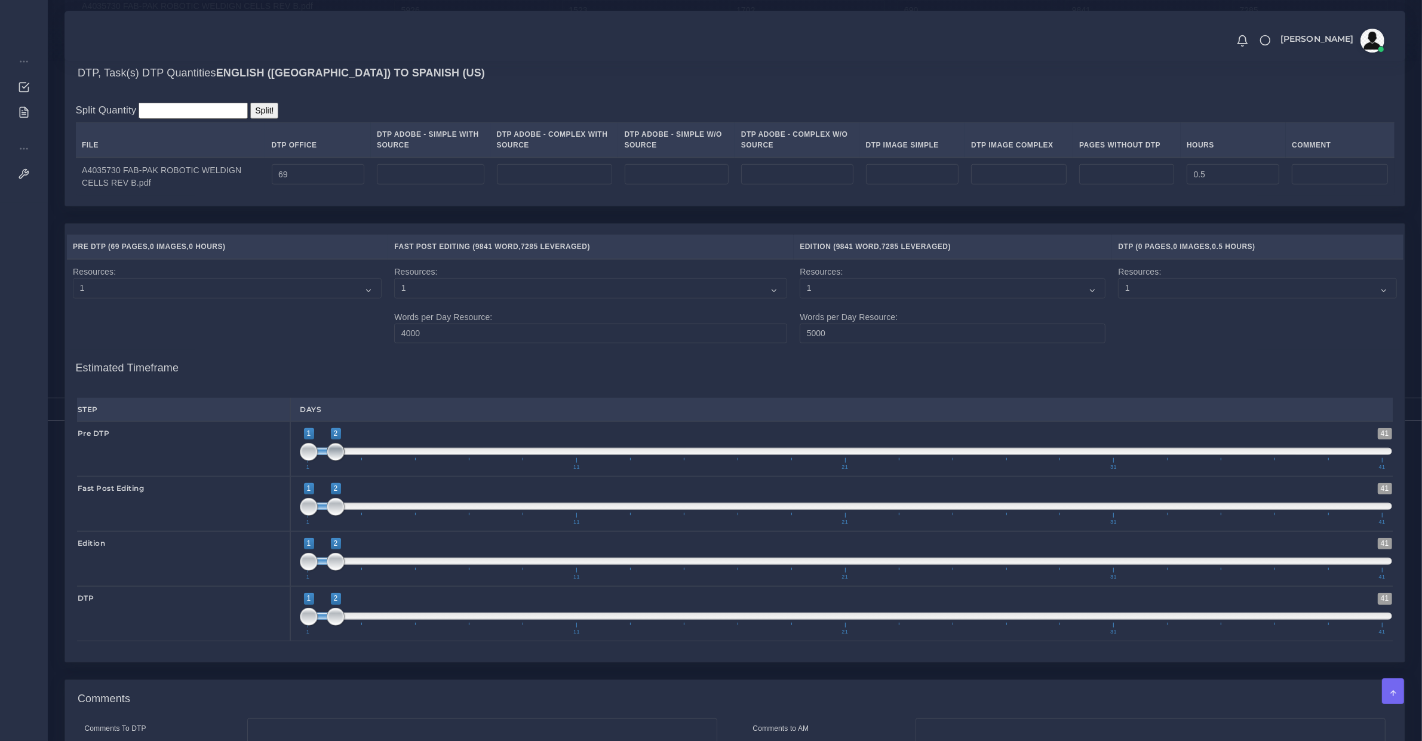
type input "1;1"
drag, startPoint x: 336, startPoint y: 458, endPoint x: 284, endPoint y: 464, distance: 52.4
click at [289, 464] on div "Pre DTP 1 41 1 1 1 — 1 1 11 21 31 41 1;1" at bounding box center [735, 449] width 1334 height 55
type input "2;2"
drag, startPoint x: 300, startPoint y: 518, endPoint x: 342, endPoint y: 520, distance: 41.9
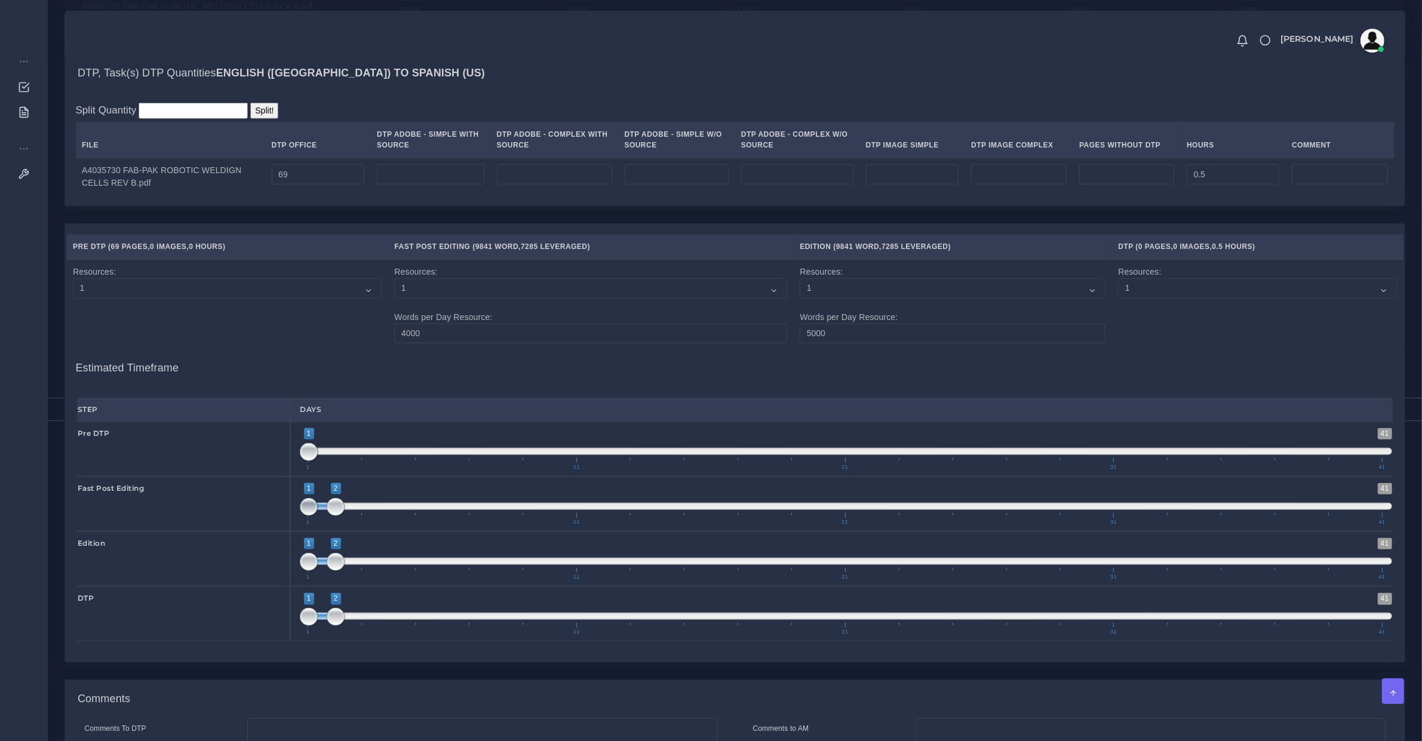
click at [318, 516] on span at bounding box center [309, 507] width 18 height 18
click at [351, 571] on span "1 41 1 2 1 — 2 1 11 21 31 41" at bounding box center [846, 559] width 1093 height 42
click at [351, 565] on span at bounding box center [846, 561] width 1093 height 7
click at [351, 575] on span "1 41 2 3 2 — 3 1 11 21 31 41" at bounding box center [846, 559] width 1093 height 42
click at [353, 565] on span at bounding box center [349, 561] width 27 height 7
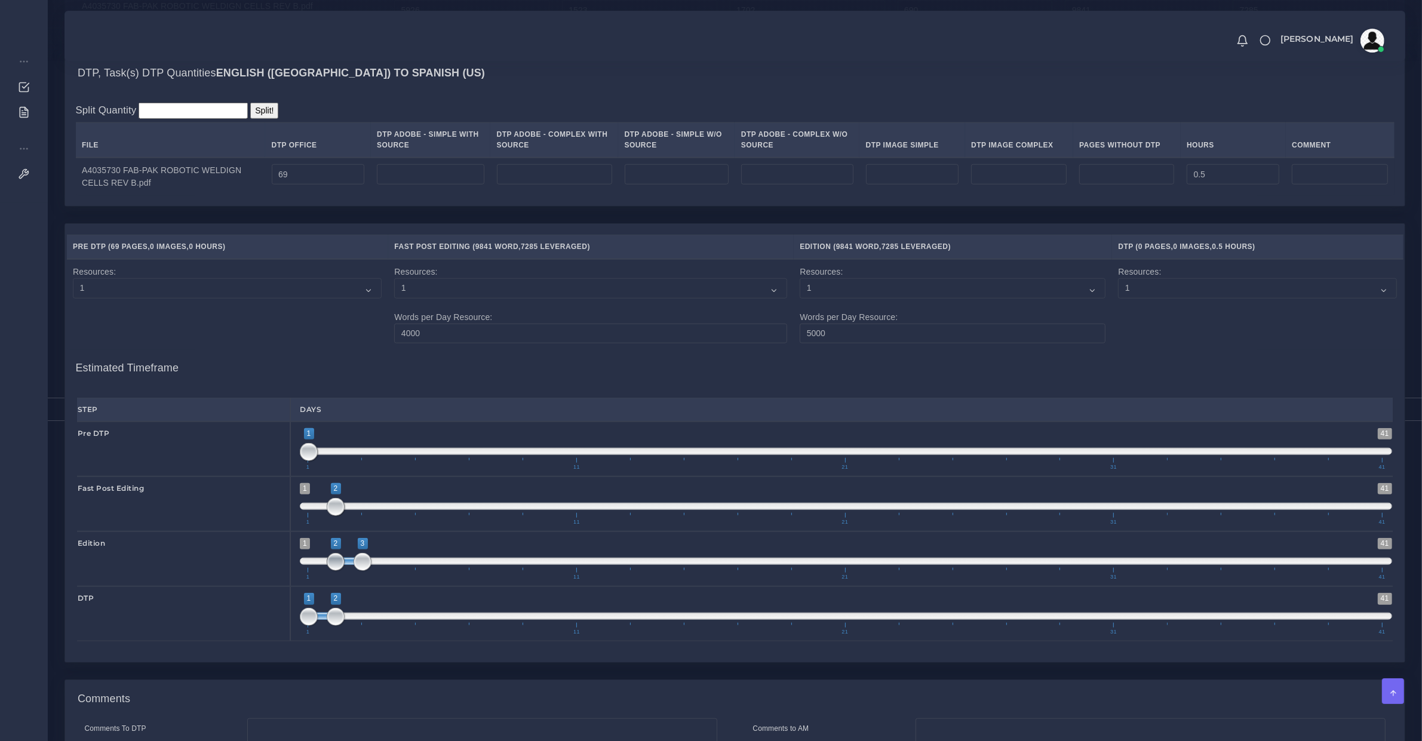
type input "3;3"
drag, startPoint x: 339, startPoint y: 577, endPoint x: 378, endPoint y: 594, distance: 42.2
click at [373, 575] on span "1 41 2 3 2 — 3 1 11 21 31 41" at bounding box center [846, 559] width 1093 height 42
drag, startPoint x: 374, startPoint y: 617, endPoint x: 376, endPoint y: 631, distance: 15.1
click at [375, 623] on span "1 41 1 2 1 — 2 1 11 21 31 41" at bounding box center [846, 614] width 1093 height 42
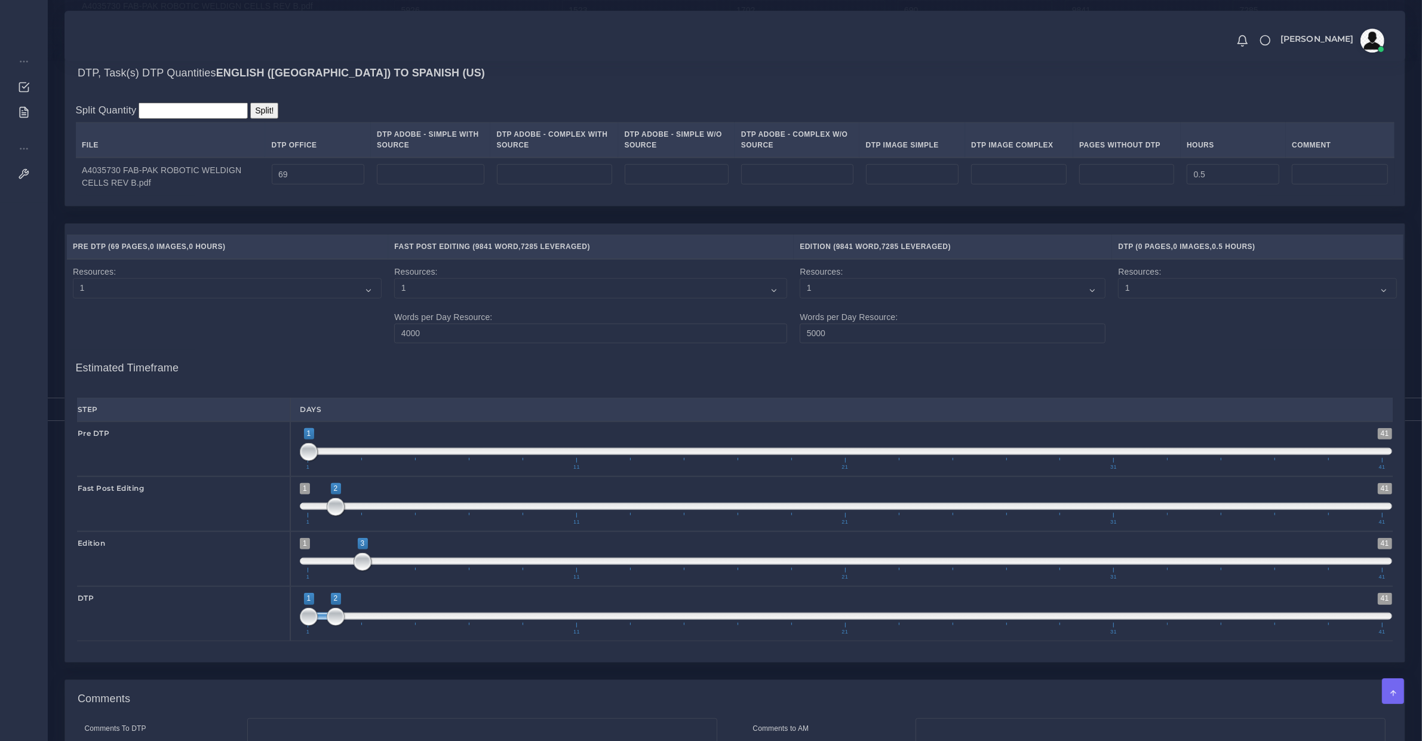
click at [378, 631] on span "1 41 1 2 1 — 2 1 11 21 31 41" at bounding box center [846, 614] width 1093 height 42
click at [380, 634] on span "1 41 3 4 3 — 4 1 11 21 31 41" at bounding box center [846, 614] width 1093 height 42
type input "4;4"
drag, startPoint x: 363, startPoint y: 634, endPoint x: 411, endPoint y: 620, distance: 49.9
click at [412, 620] on span "1 41 3 4 3 — 4 1 11 21 31 41" at bounding box center [846, 614] width 1093 height 42
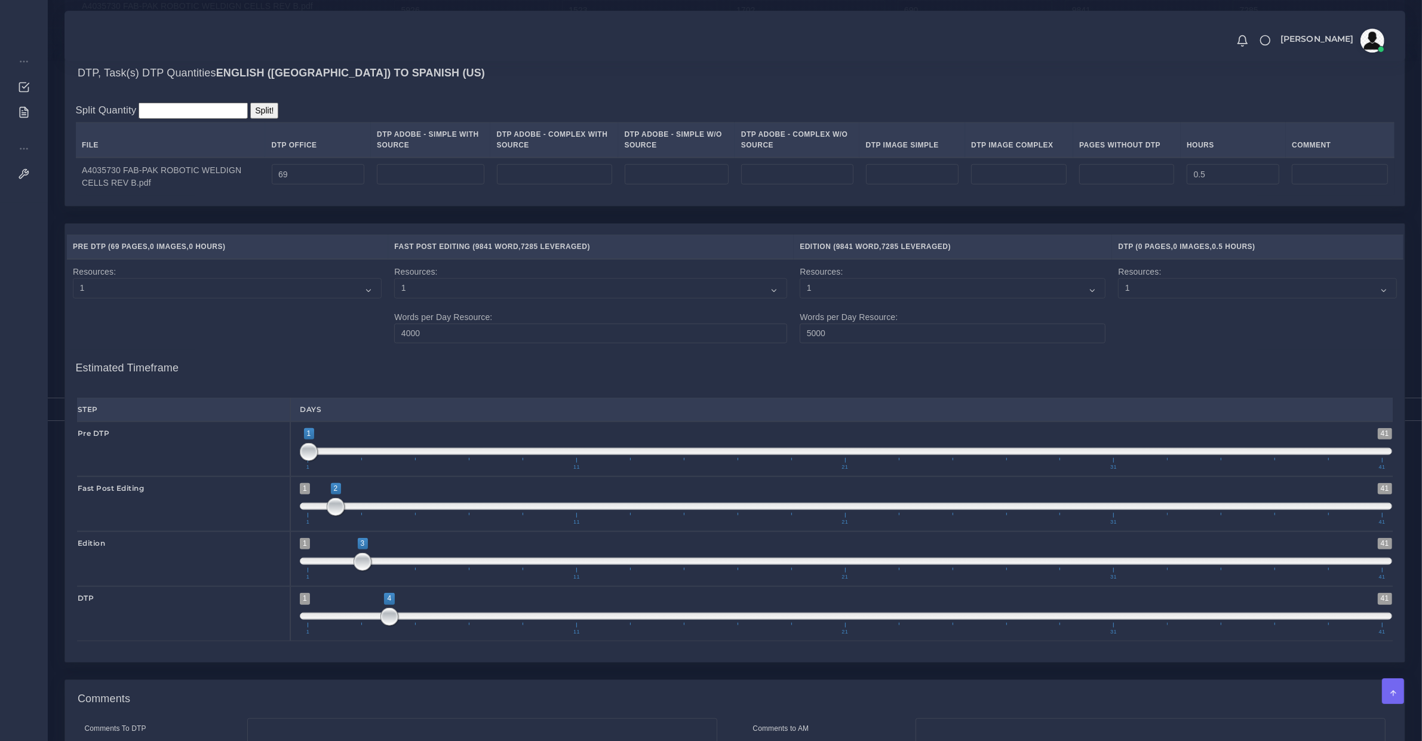
scroll to position [1405, 0]
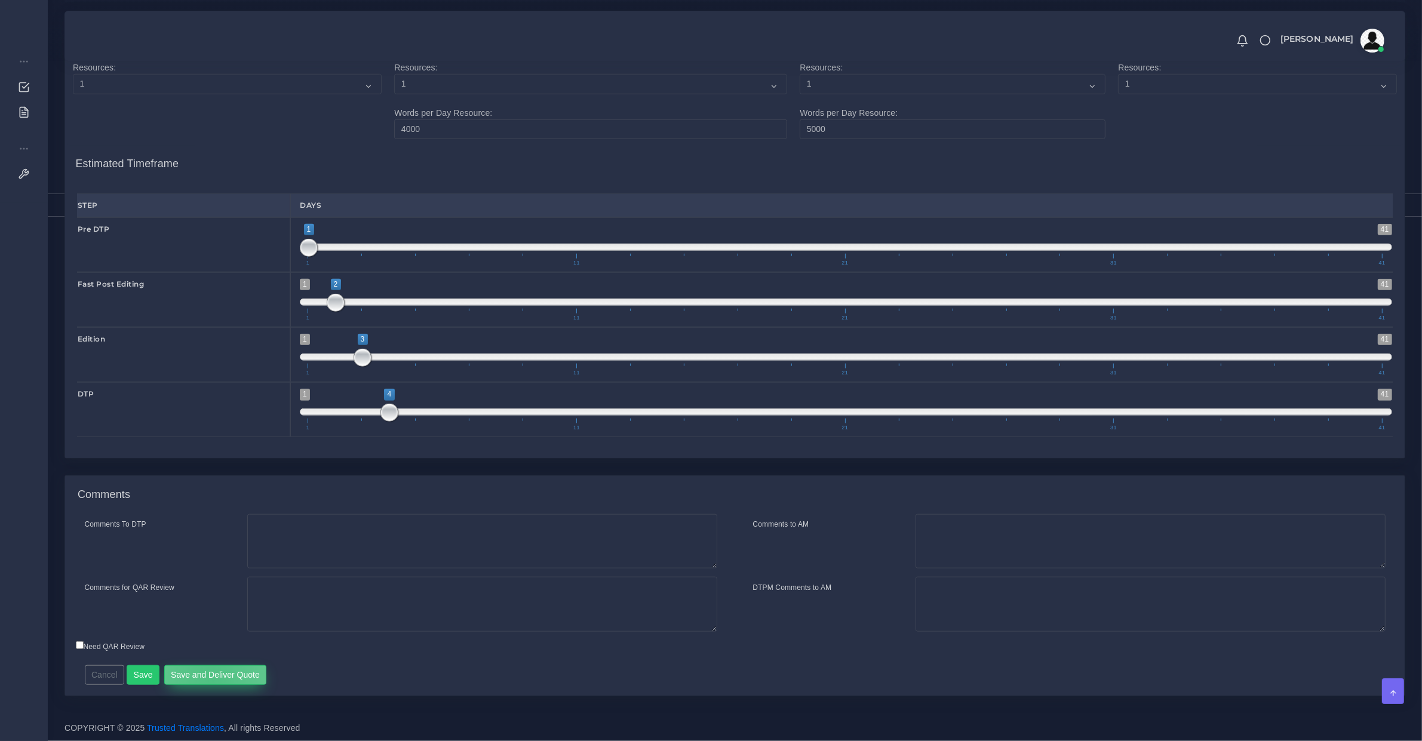
click at [208, 679] on button "Save and Deliver Quote" at bounding box center [215, 676] width 103 height 20
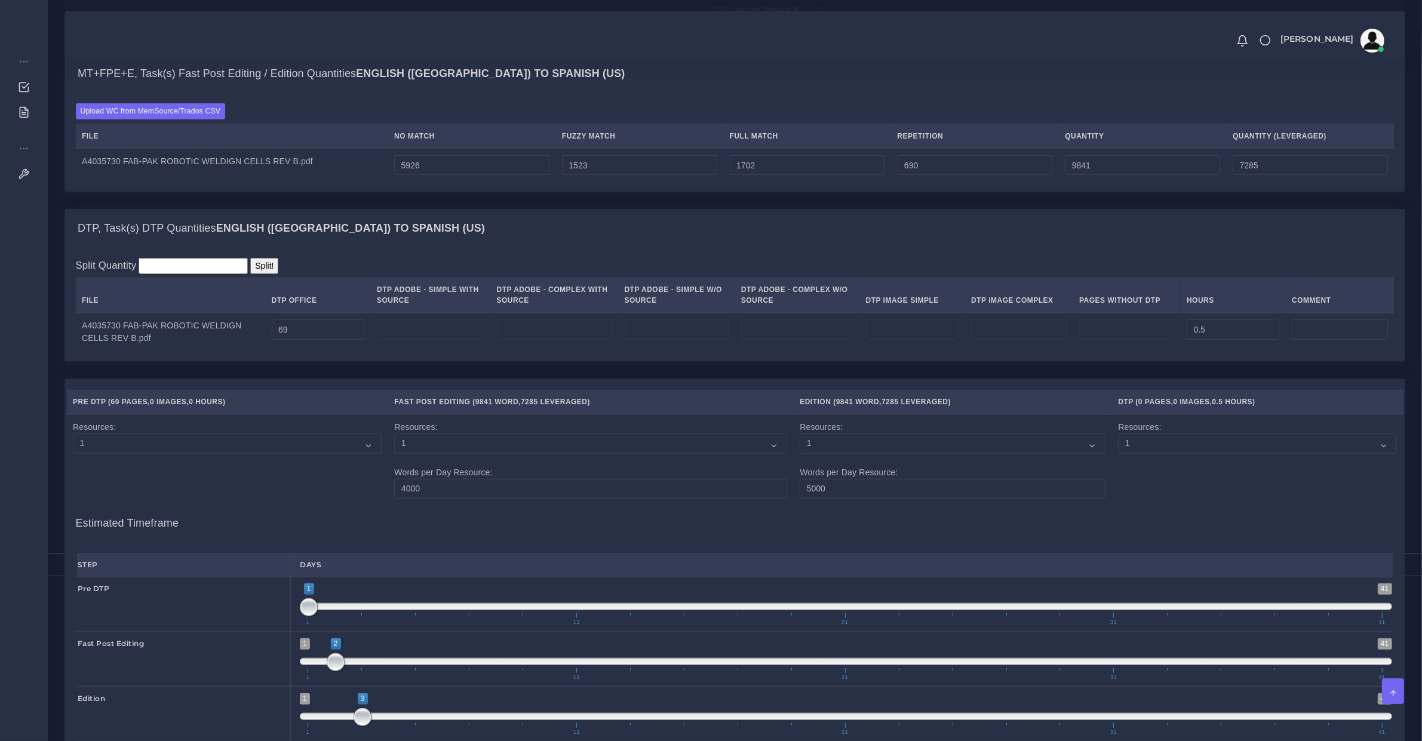
scroll to position [907, 0]
